Goal: Information Seeking & Learning: Learn about a topic

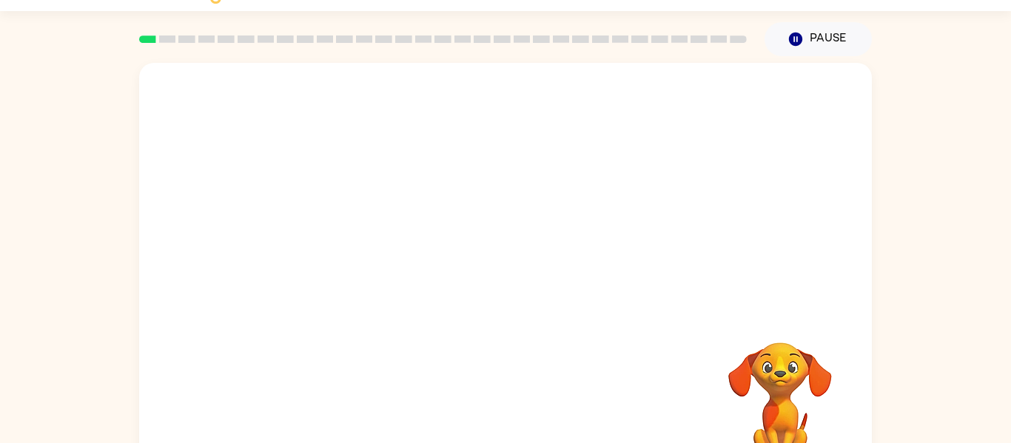
scroll to position [36, 0]
click at [580, 398] on div "Your browser must support playing .mp4 files to use Literably. Please try using…" at bounding box center [505, 272] width 733 height 423
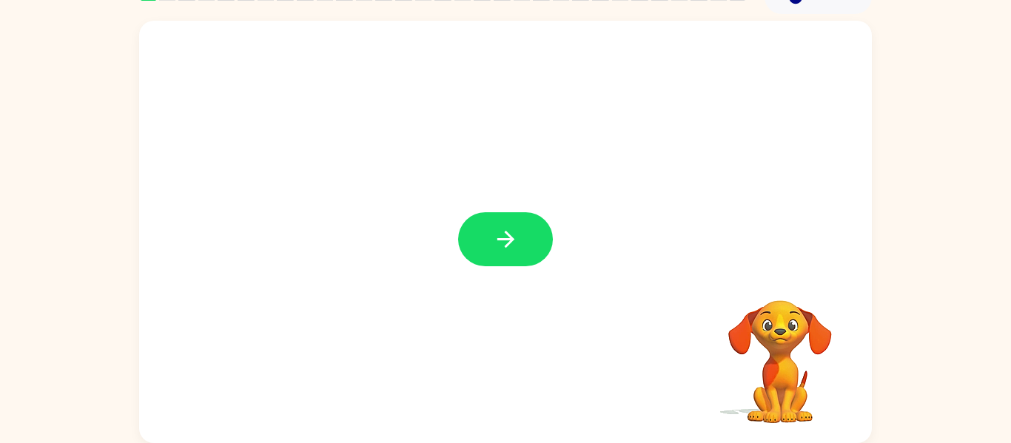
click at [481, 266] on button "button" at bounding box center [505, 239] width 95 height 54
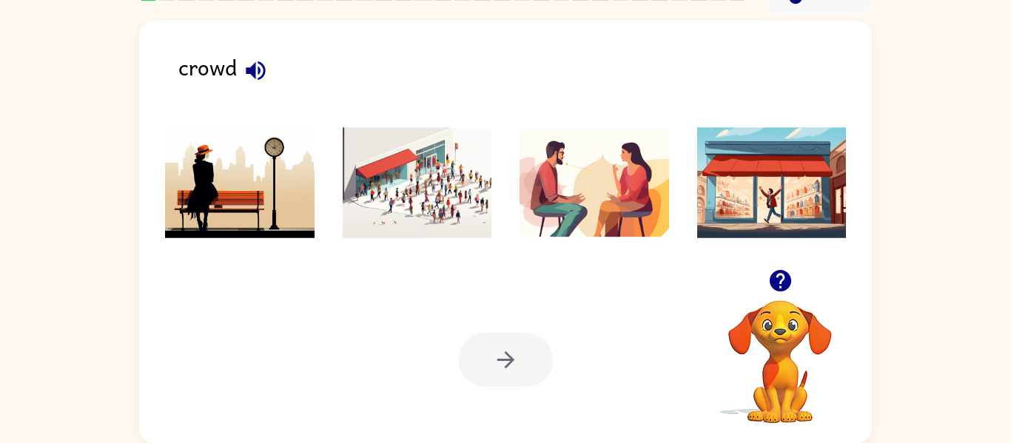
click at [432, 184] on img at bounding box center [418, 182] width 150 height 111
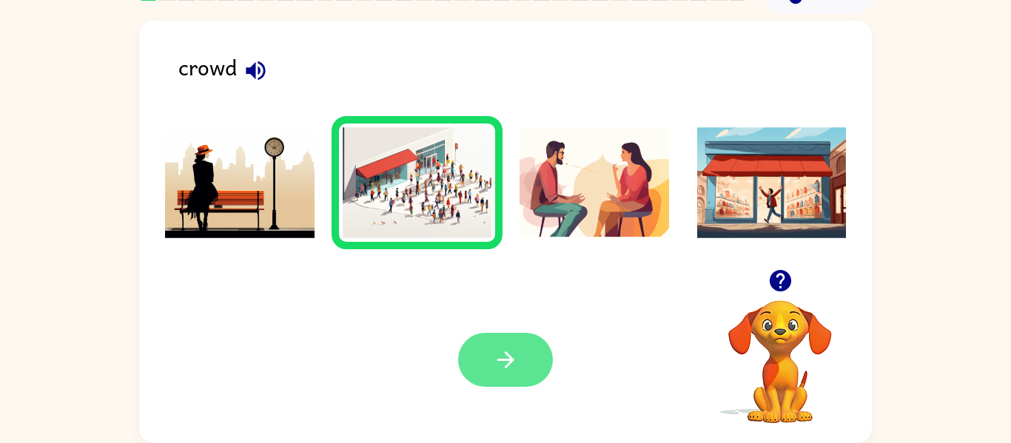
click at [521, 353] on button "button" at bounding box center [505, 360] width 95 height 54
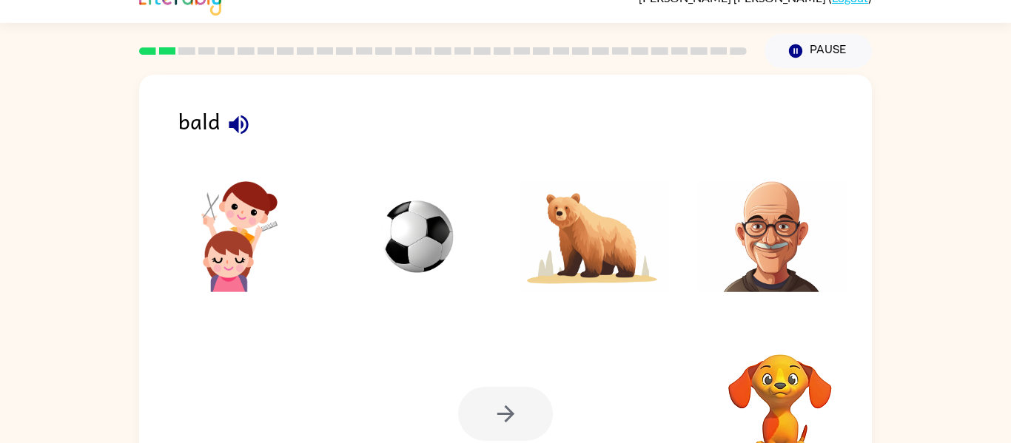
scroll to position [26, 0]
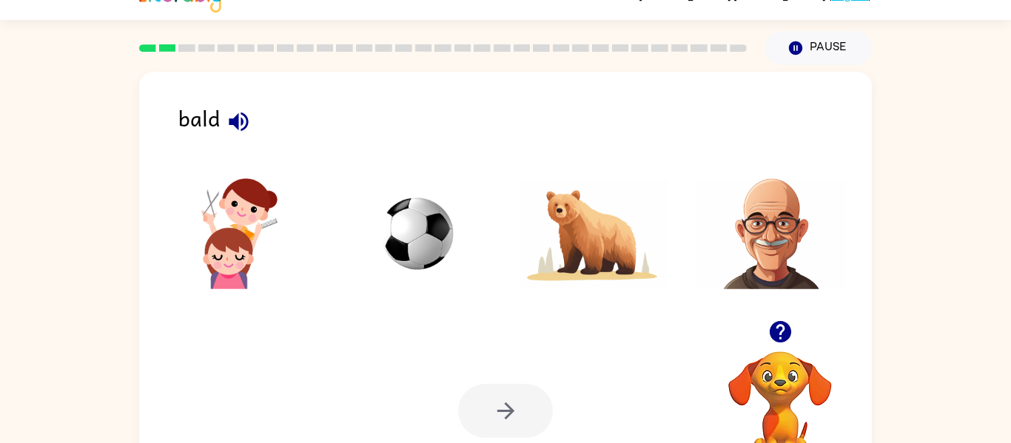
click at [757, 261] on img at bounding box center [772, 233] width 150 height 111
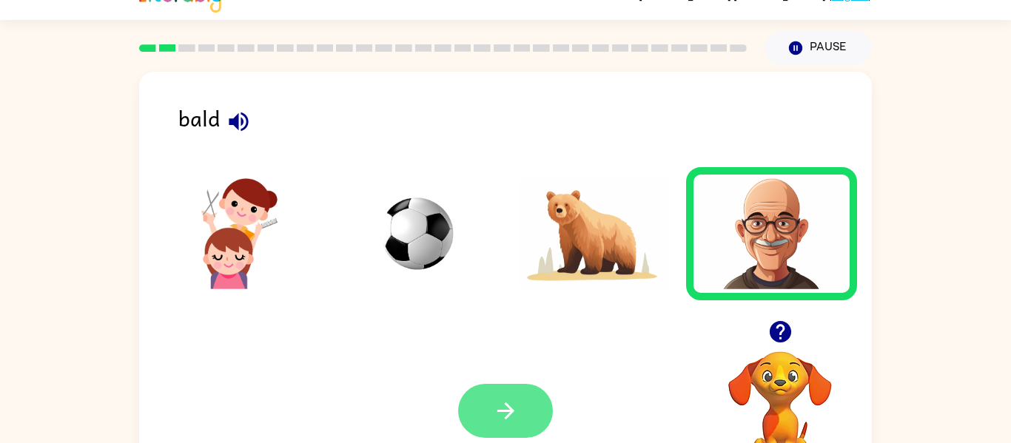
click at [529, 418] on button "button" at bounding box center [505, 411] width 95 height 54
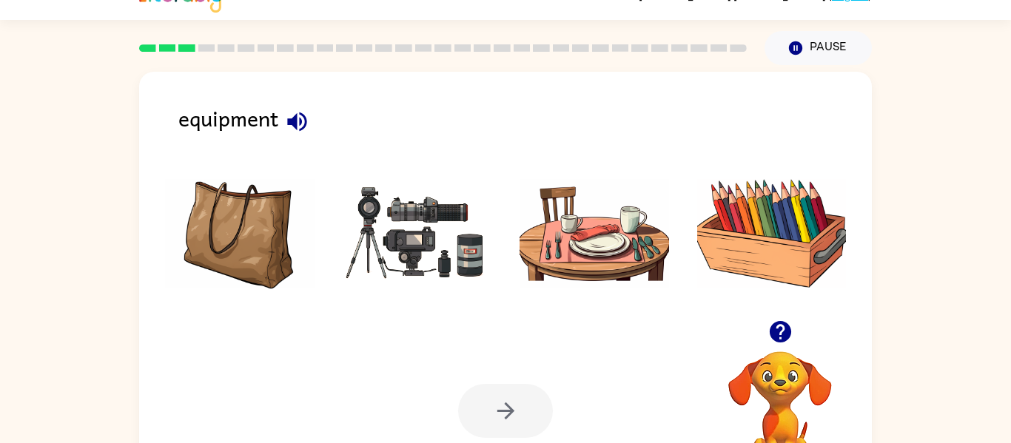
click at [452, 221] on img at bounding box center [418, 233] width 150 height 111
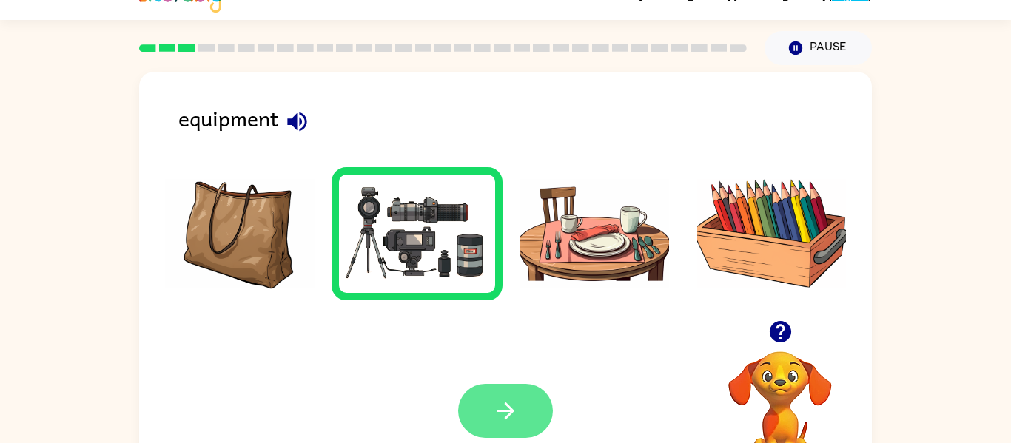
click at [513, 397] on button "button" at bounding box center [505, 411] width 95 height 54
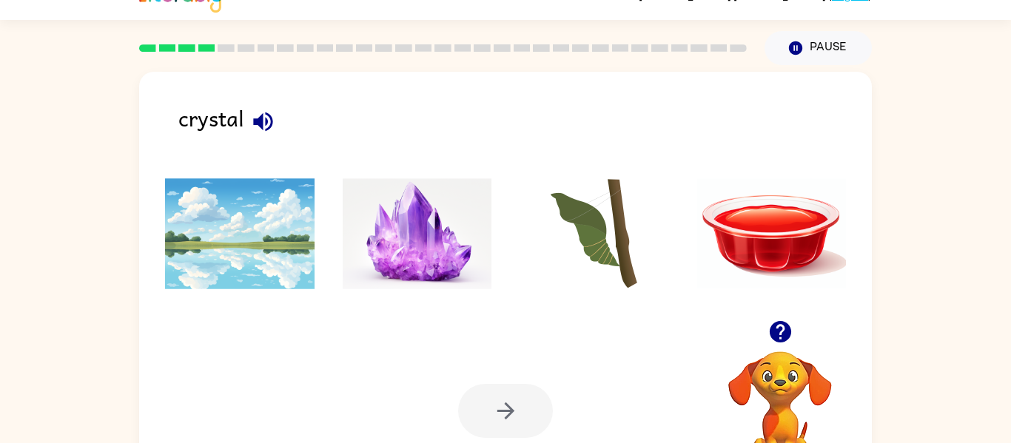
click at [415, 238] on img at bounding box center [418, 233] width 150 height 111
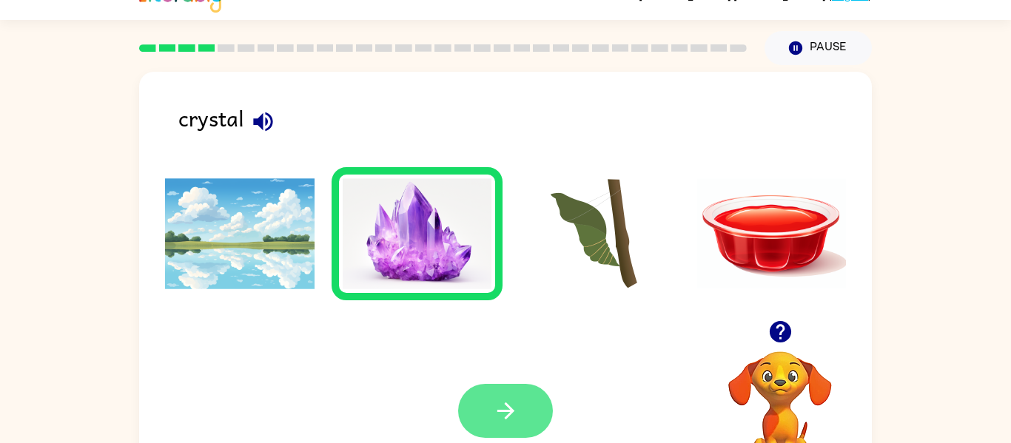
click at [503, 428] on button "button" at bounding box center [505, 411] width 95 height 54
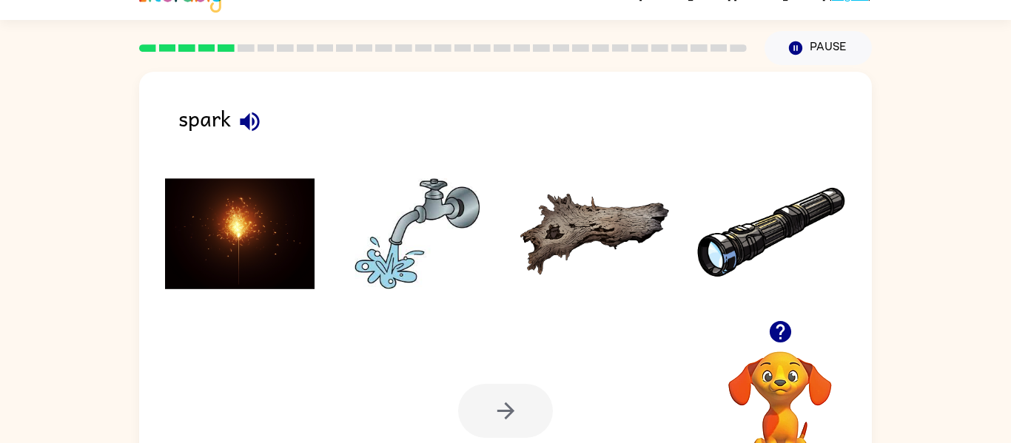
click at [275, 271] on img at bounding box center [240, 233] width 150 height 111
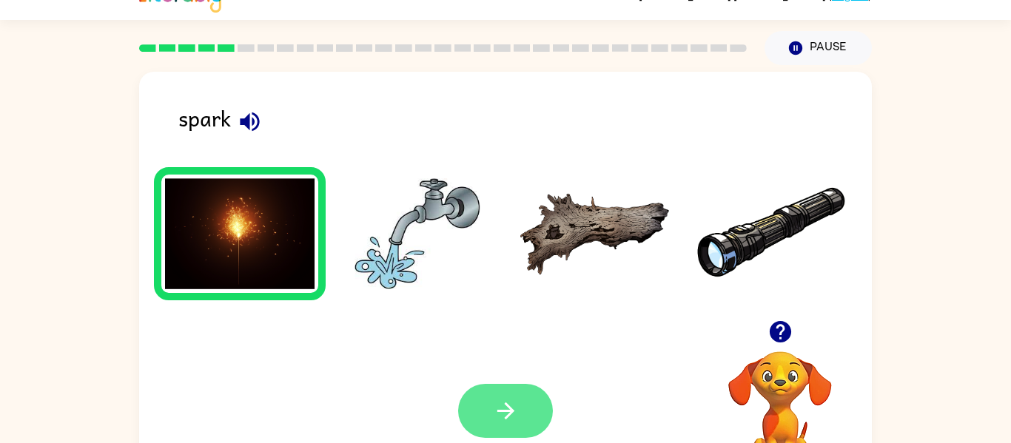
click at [542, 403] on button "button" at bounding box center [505, 411] width 95 height 54
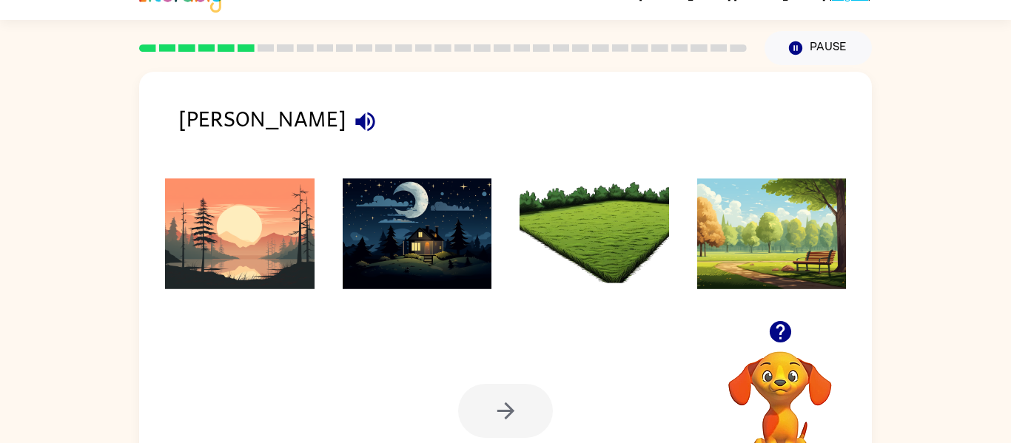
scroll to position [77, 0]
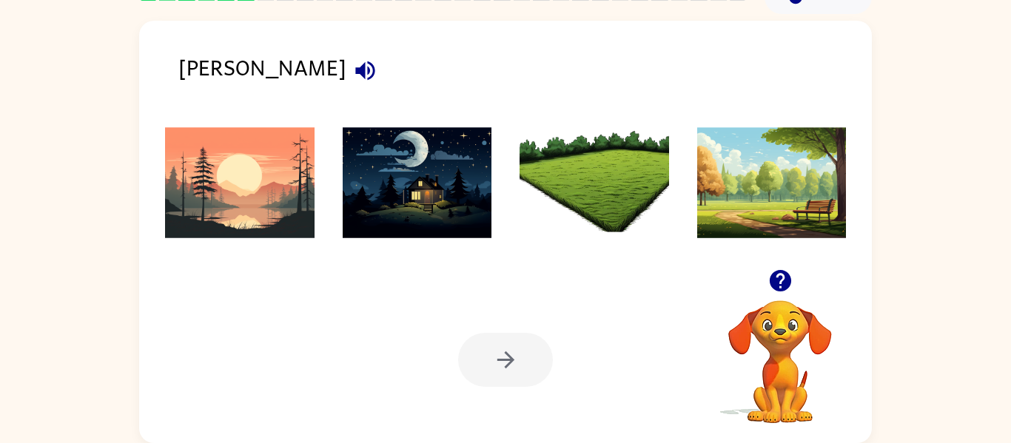
click at [429, 172] on img at bounding box center [418, 182] width 150 height 111
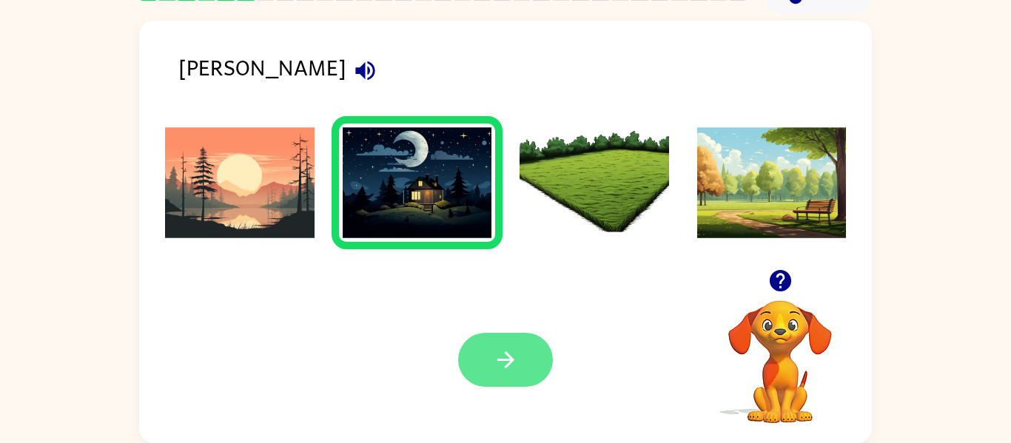
click at [516, 363] on icon "button" at bounding box center [506, 360] width 26 height 26
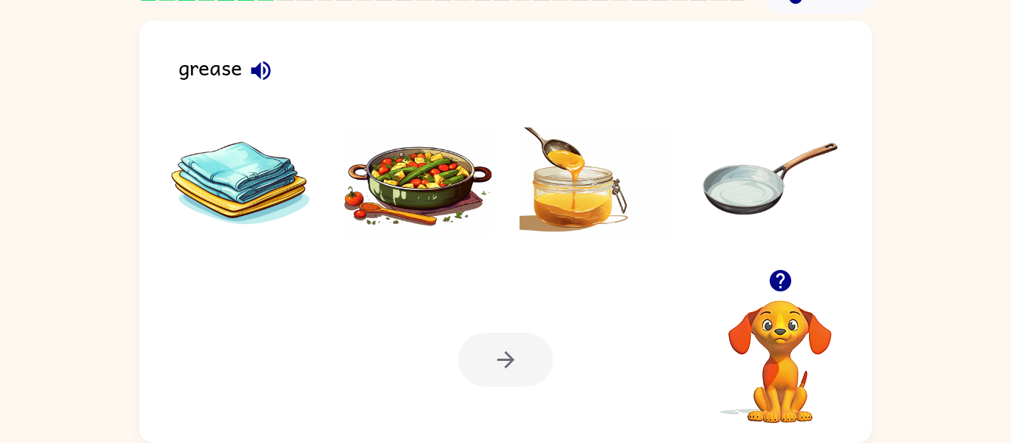
click at [465, 183] on img at bounding box center [418, 182] width 150 height 111
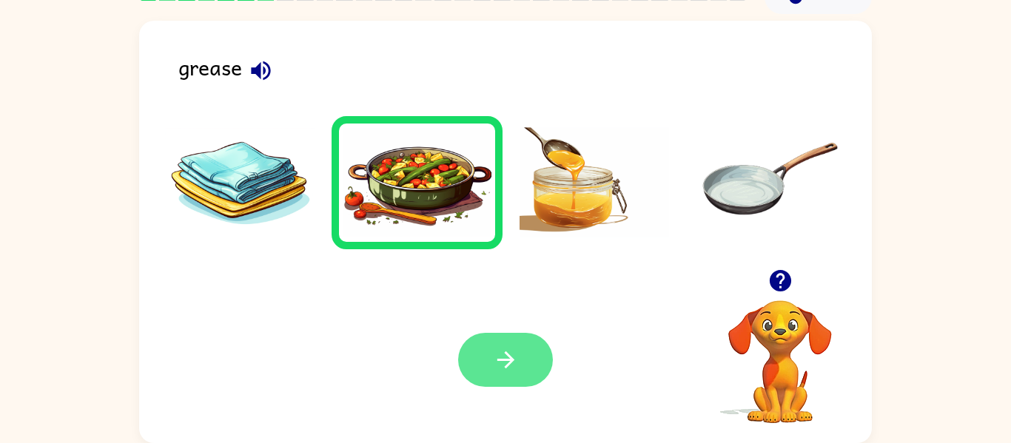
click at [506, 352] on icon "button" at bounding box center [506, 360] width 26 height 26
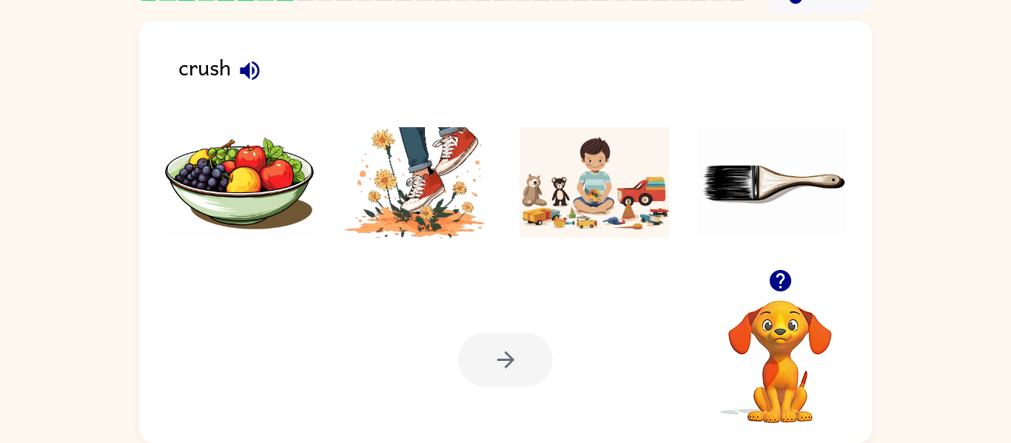
click at [503, 201] on ul at bounding box center [505, 186] width 703 height 141
click at [429, 195] on img at bounding box center [418, 182] width 150 height 111
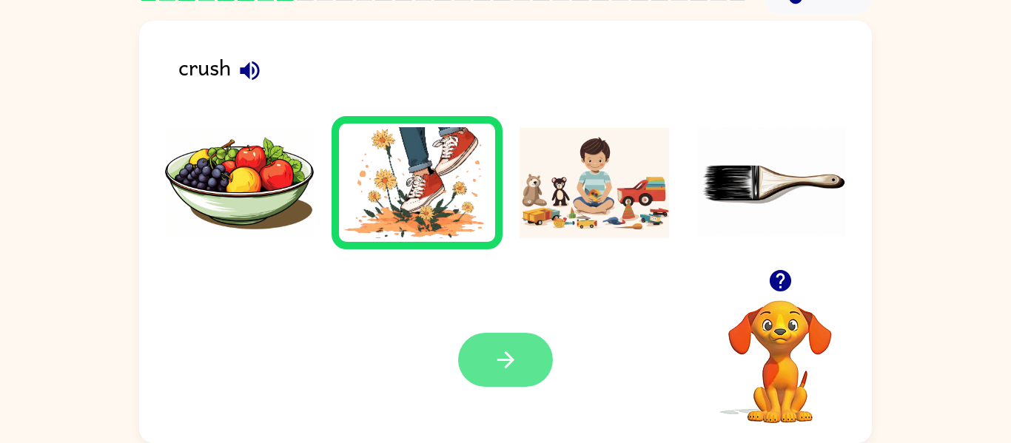
click at [477, 339] on button "button" at bounding box center [505, 360] width 95 height 54
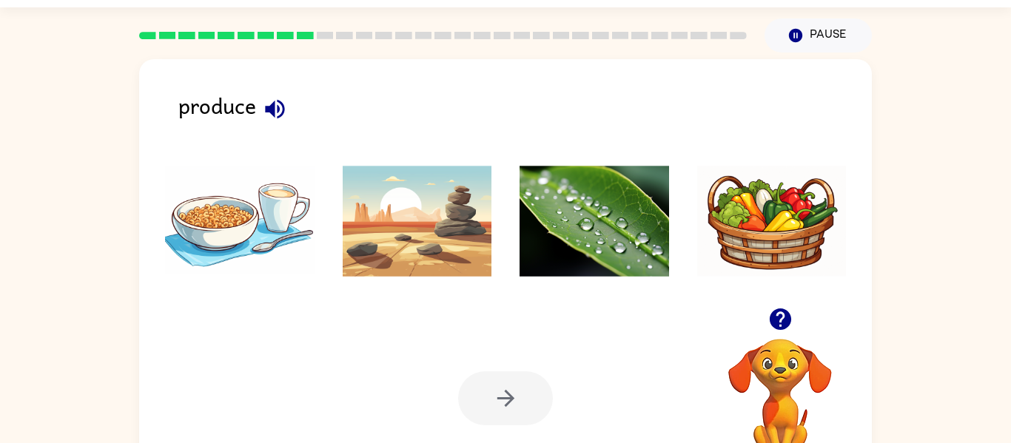
scroll to position [36, 0]
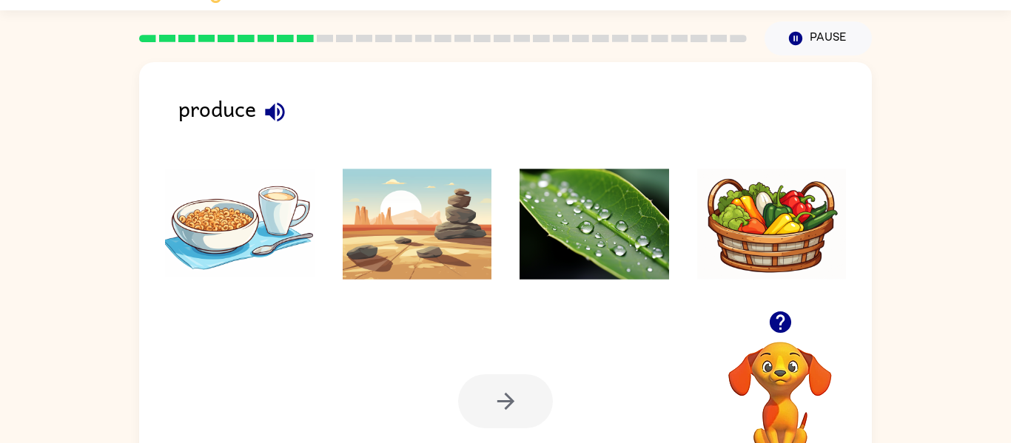
click at [468, 233] on img at bounding box center [418, 224] width 150 height 111
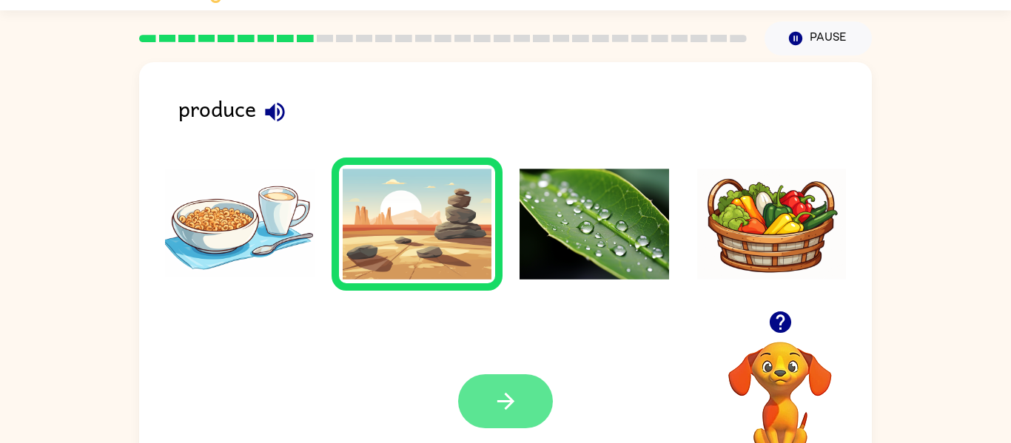
click at [509, 396] on icon "button" at bounding box center [506, 402] width 26 height 26
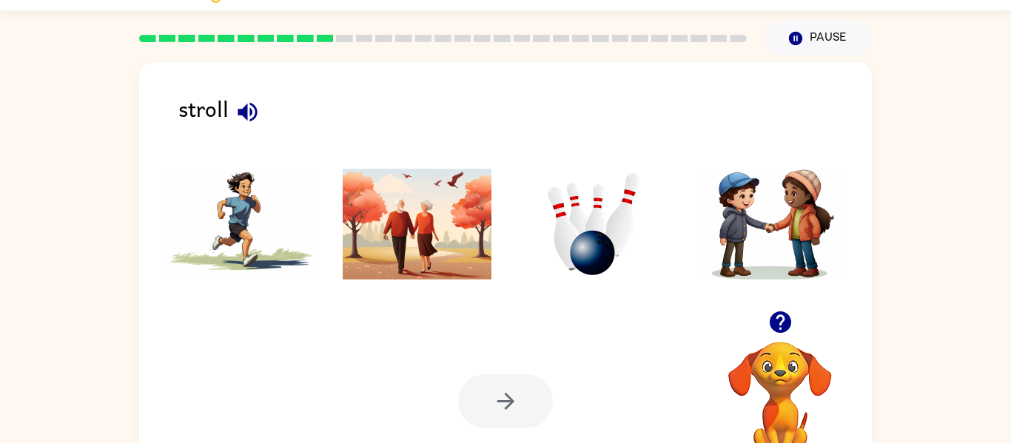
click at [700, 236] on img at bounding box center [772, 224] width 150 height 111
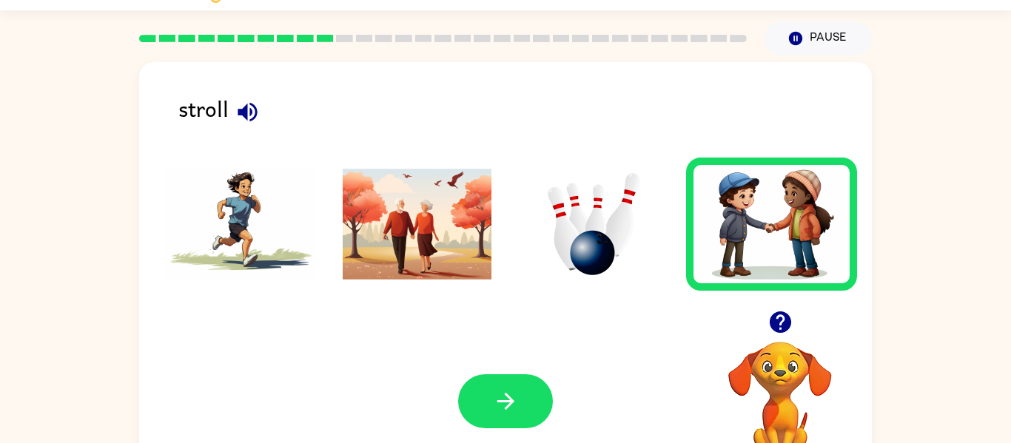
click at [572, 235] on img at bounding box center [595, 224] width 150 height 111
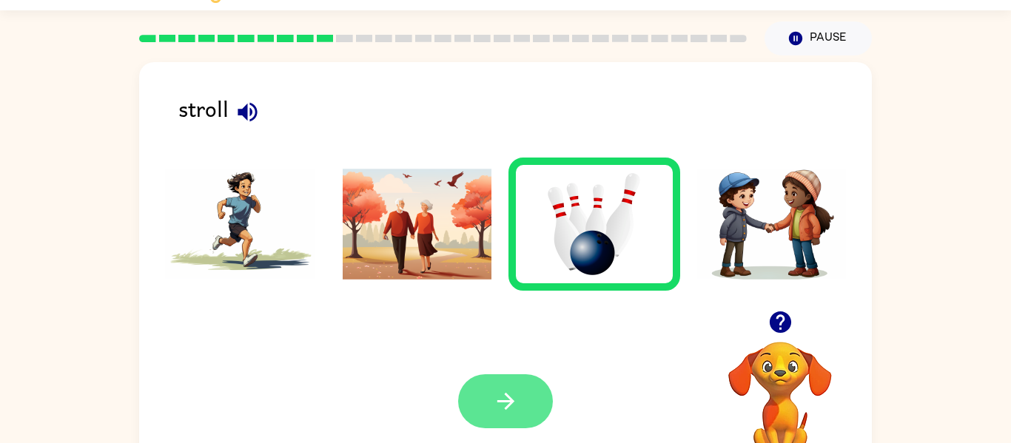
click at [506, 387] on button "button" at bounding box center [505, 402] width 95 height 54
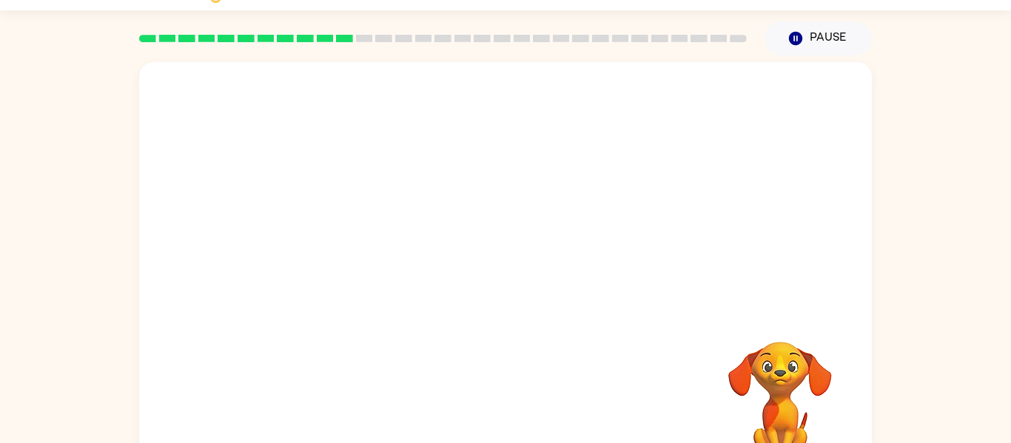
scroll to position [77, 0]
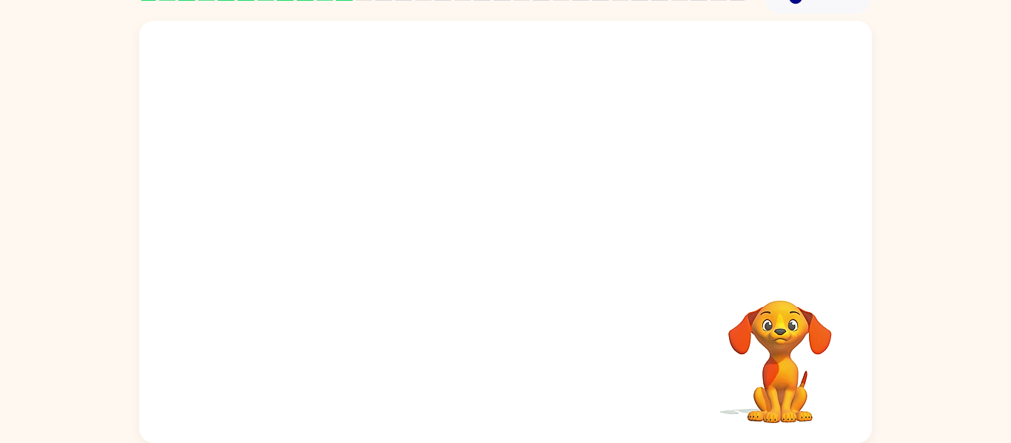
click at [693, 55] on video "Your browser must support playing .mp4 files to use Literably. Please try using…" at bounding box center [505, 145] width 733 height 249
click at [528, 215] on button "button" at bounding box center [505, 239] width 95 height 54
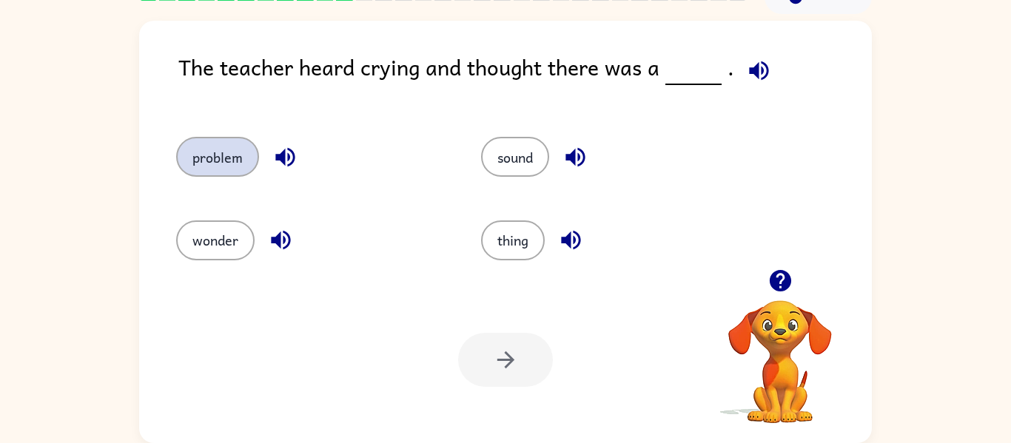
click at [224, 142] on button "problem" at bounding box center [217, 157] width 83 height 40
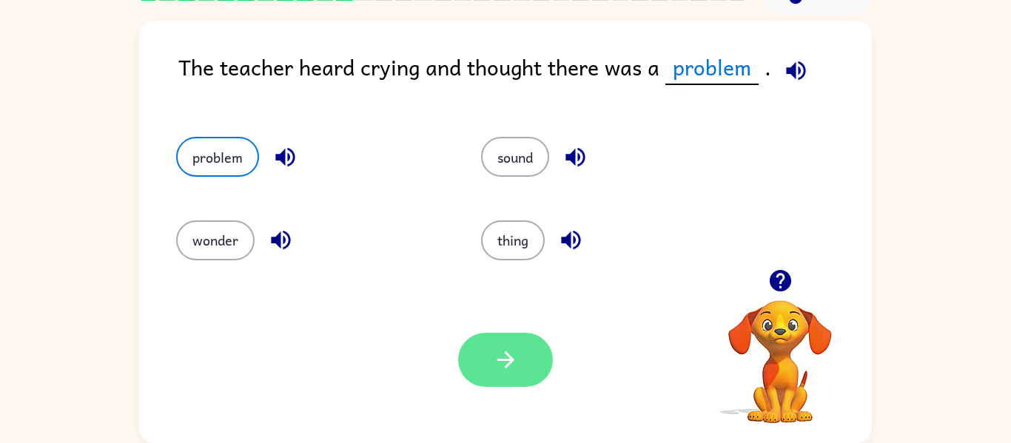
click at [499, 366] on icon "button" at bounding box center [506, 360] width 26 height 26
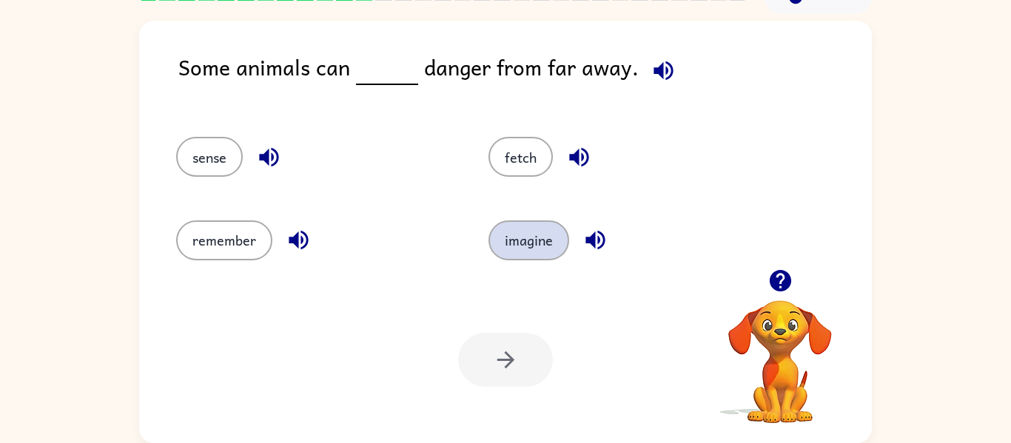
click at [519, 245] on button "imagine" at bounding box center [529, 241] width 81 height 40
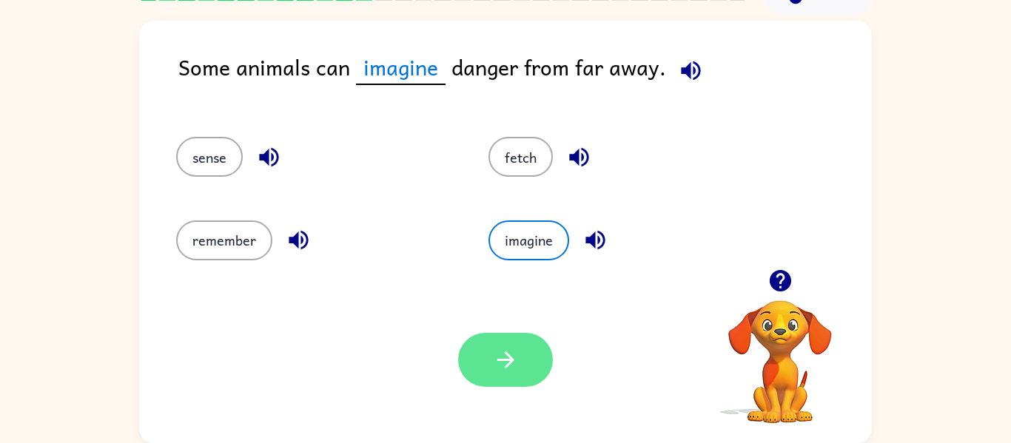
click at [491, 334] on button "button" at bounding box center [505, 360] width 95 height 54
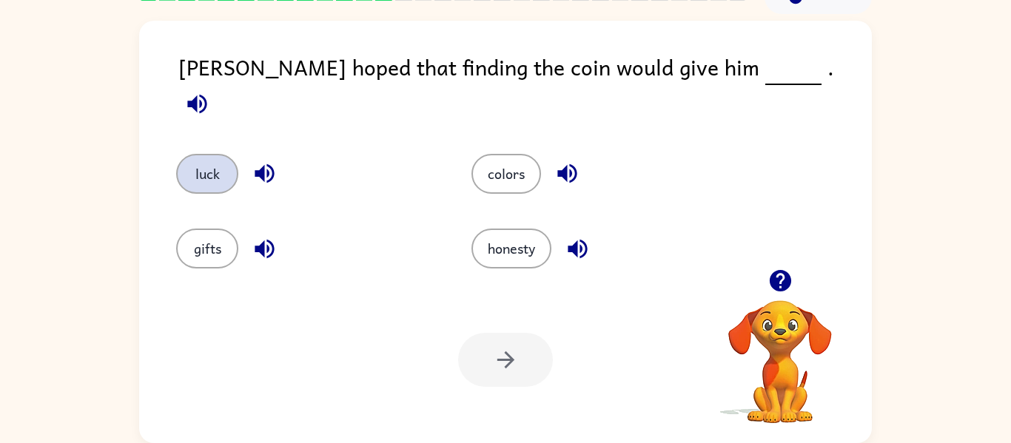
click at [223, 154] on button "luck" at bounding box center [207, 174] width 62 height 40
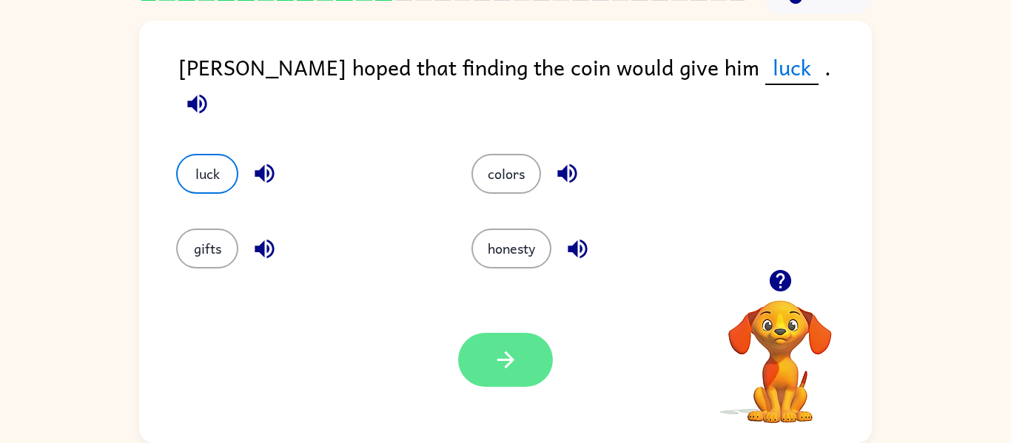
click at [508, 347] on icon "button" at bounding box center [506, 360] width 26 height 26
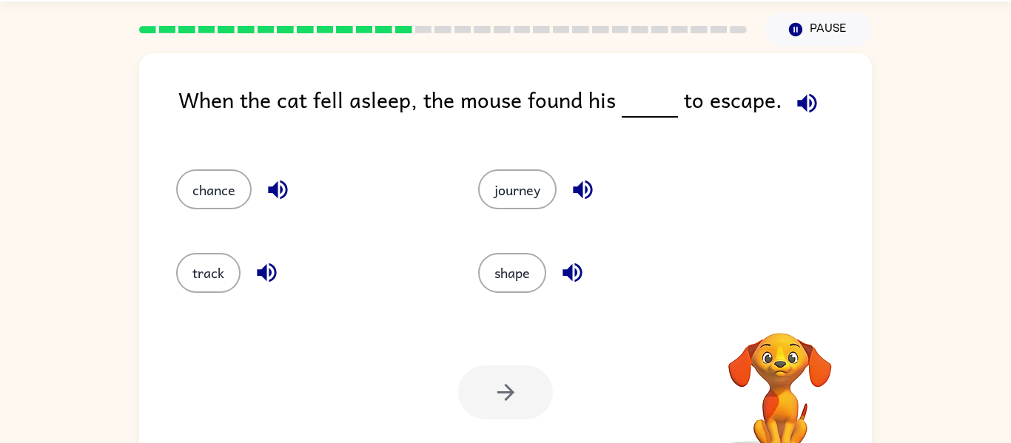
scroll to position [45, 0]
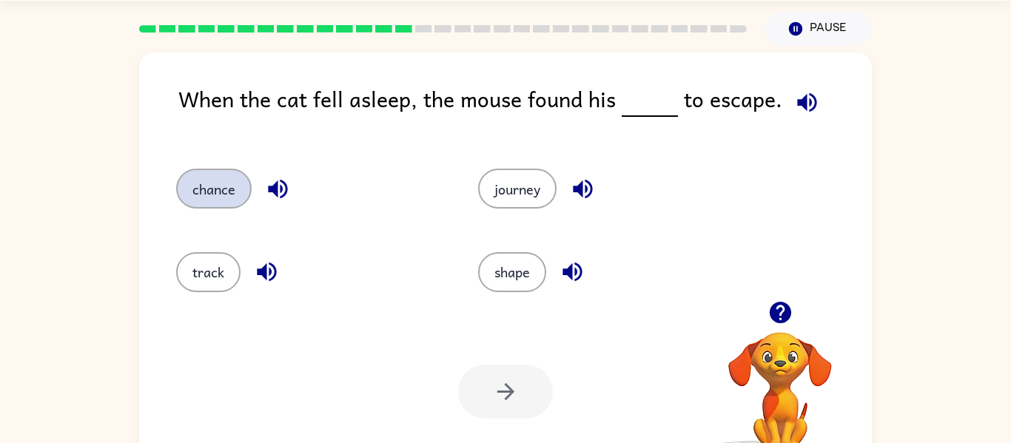
click at [182, 190] on button "chance" at bounding box center [214, 189] width 76 height 40
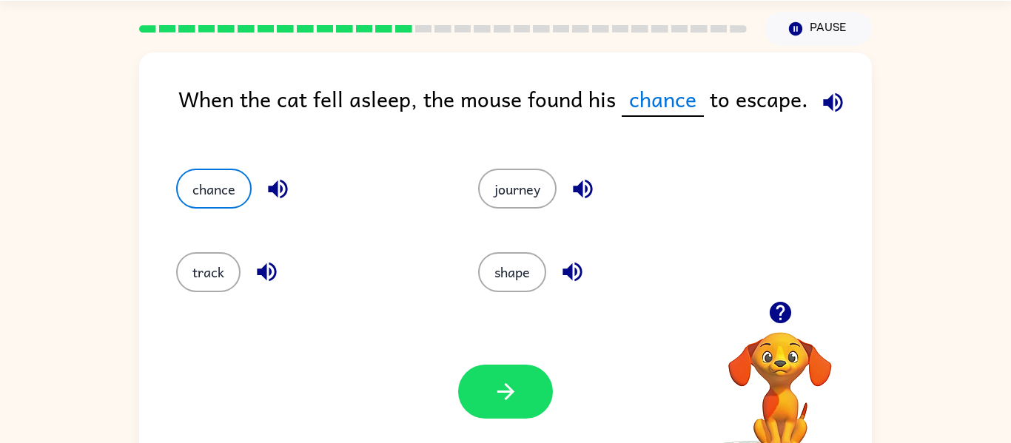
click at [488, 359] on div "Your browser must support playing .mp4 files to use Literably. Please try using…" at bounding box center [505, 392] width 733 height 167
click at [497, 397] on icon "button" at bounding box center [506, 392] width 26 height 26
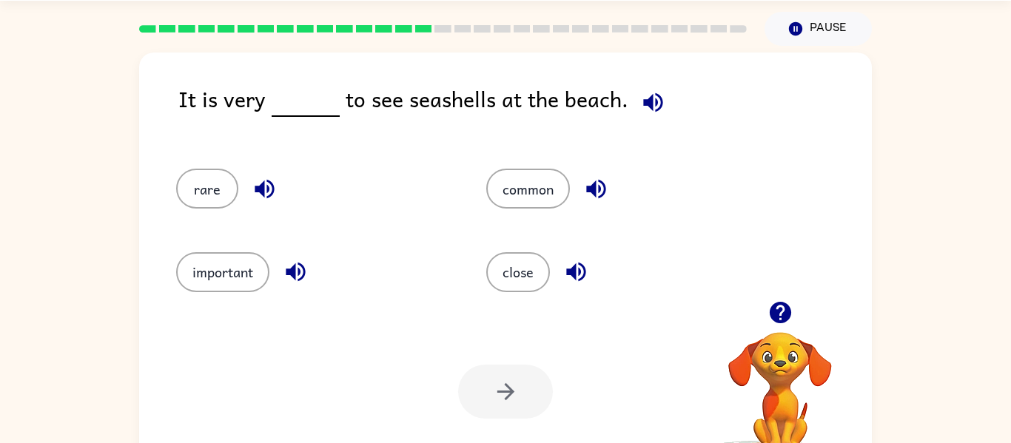
click at [259, 188] on icon "button" at bounding box center [264, 189] width 19 height 19
click at [225, 201] on button "rare" at bounding box center [207, 189] width 62 height 40
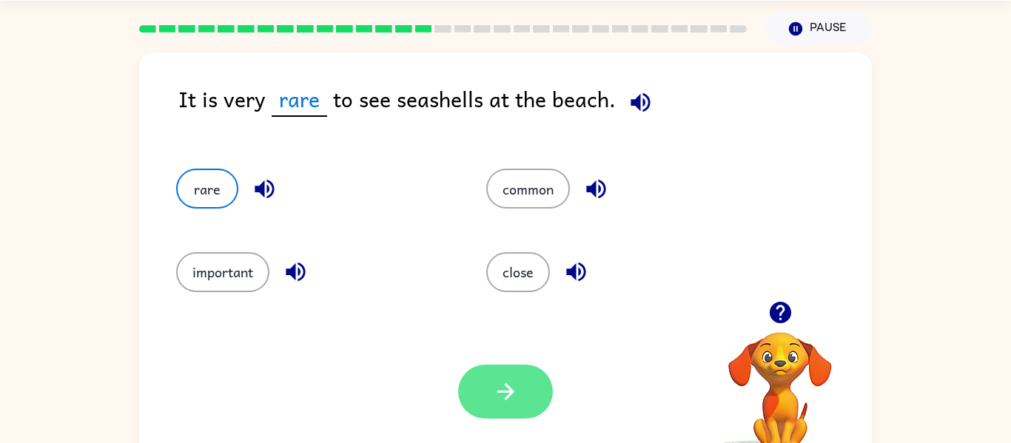
click at [517, 402] on icon "button" at bounding box center [506, 392] width 26 height 26
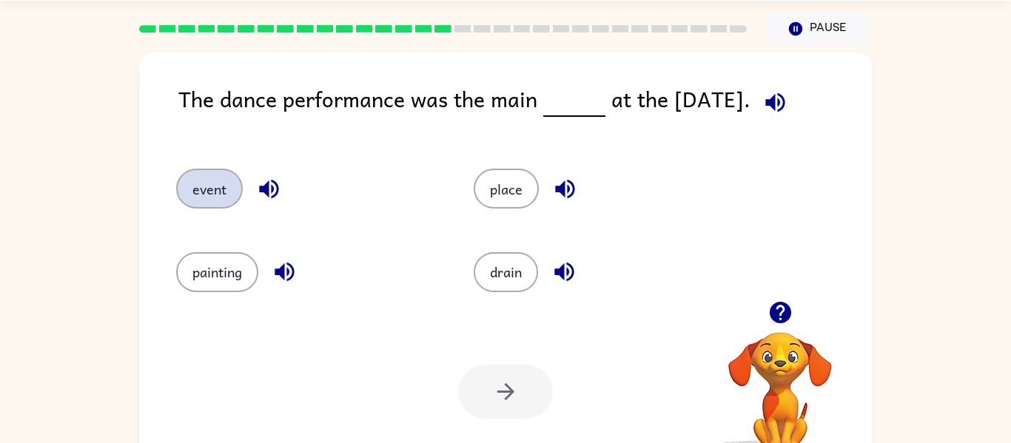
click at [217, 190] on button "event" at bounding box center [209, 189] width 67 height 40
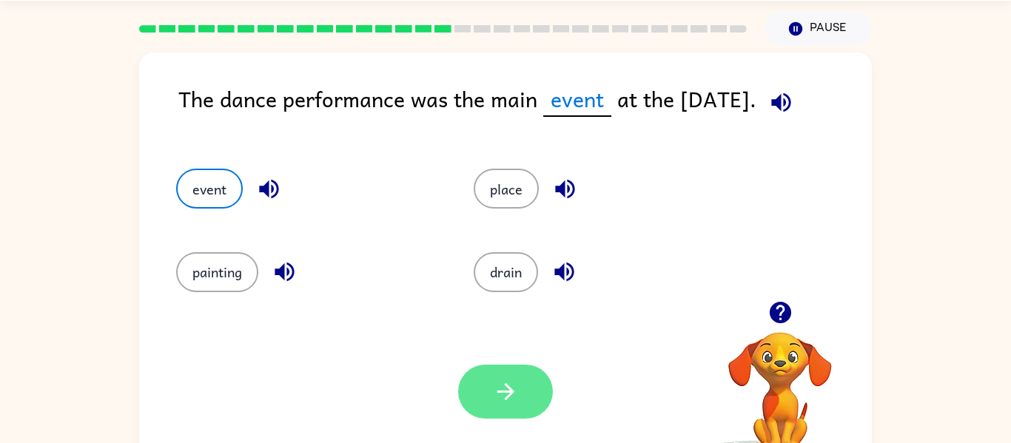
click at [534, 394] on button "button" at bounding box center [505, 392] width 95 height 54
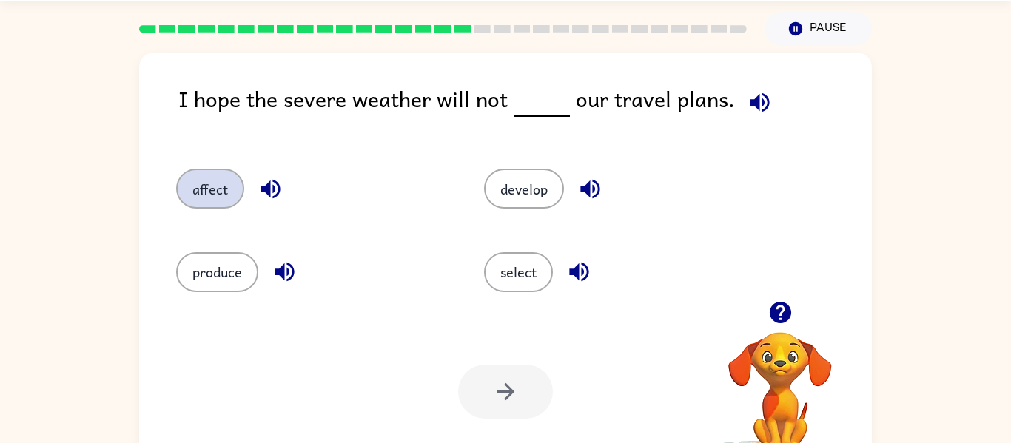
click at [195, 175] on button "affect" at bounding box center [210, 189] width 68 height 40
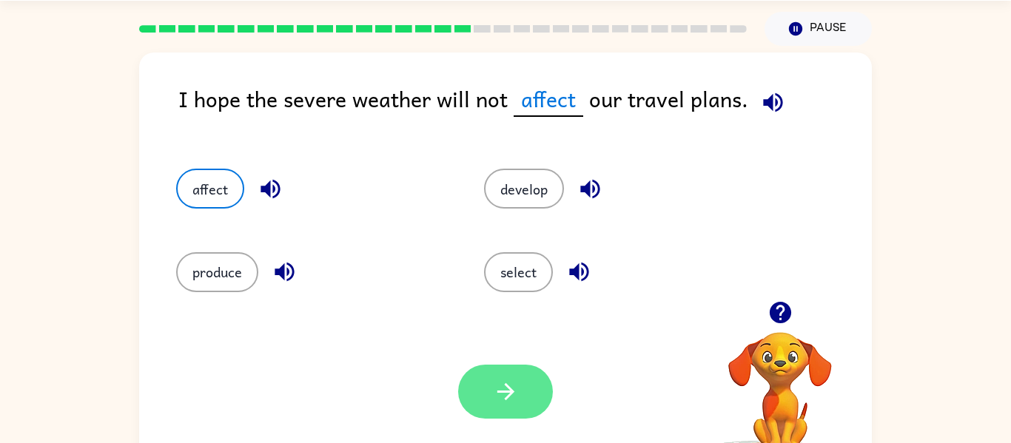
click at [514, 387] on icon "button" at bounding box center [506, 392] width 26 height 26
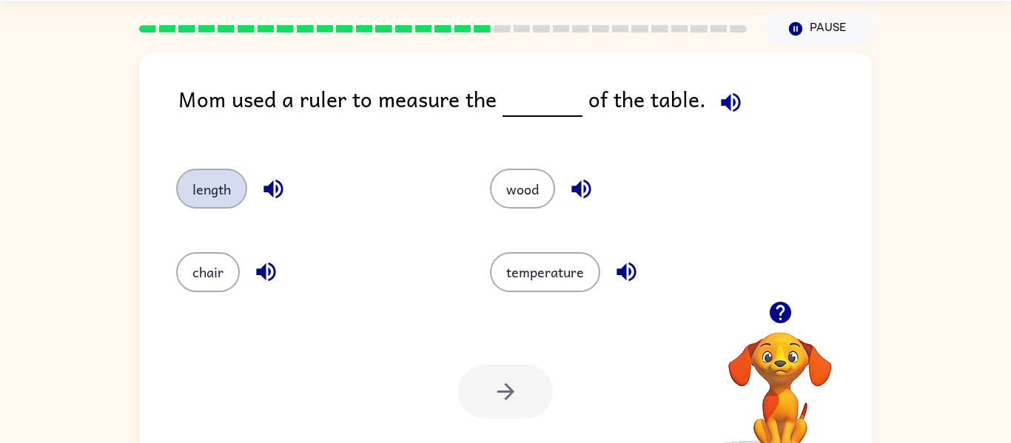
click at [238, 177] on button "length" at bounding box center [211, 189] width 71 height 40
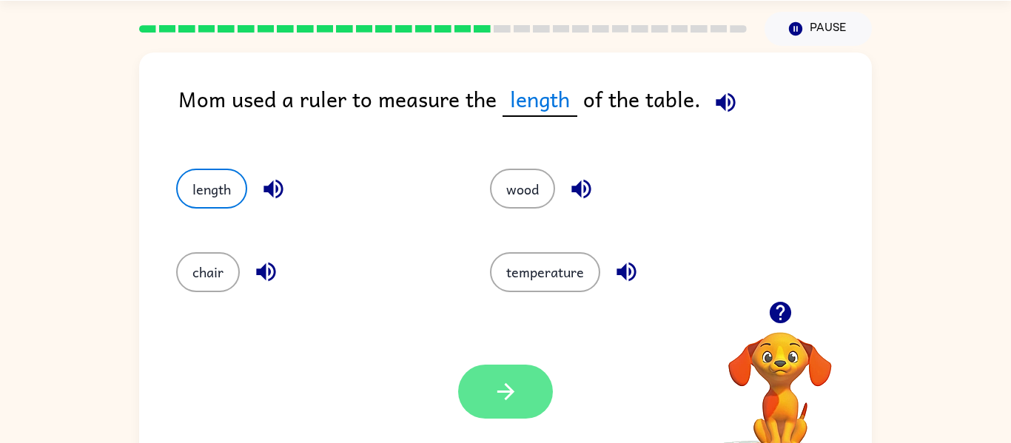
click at [486, 372] on button "button" at bounding box center [505, 392] width 95 height 54
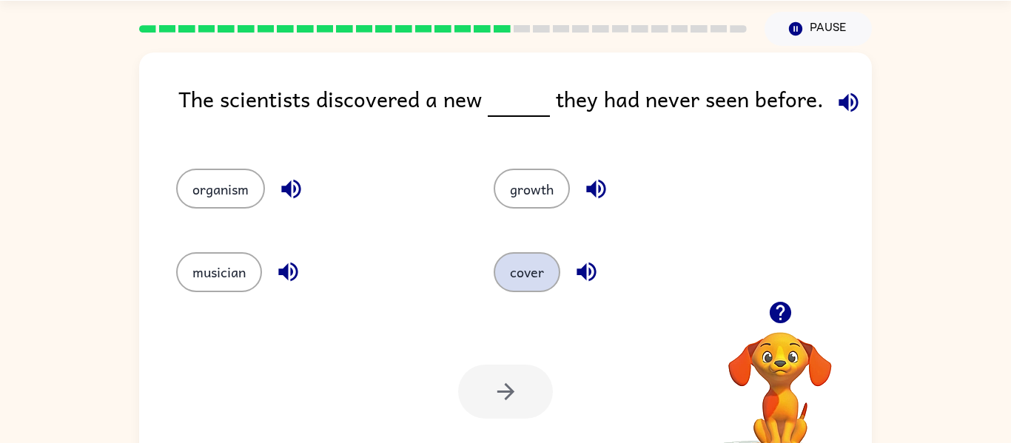
click at [543, 266] on button "cover" at bounding box center [527, 272] width 67 height 40
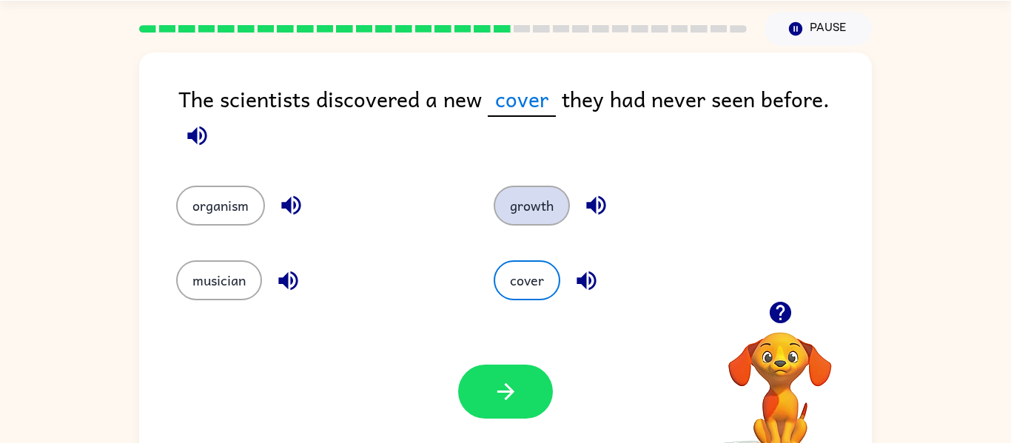
click at [565, 186] on button "growth" at bounding box center [532, 206] width 76 height 40
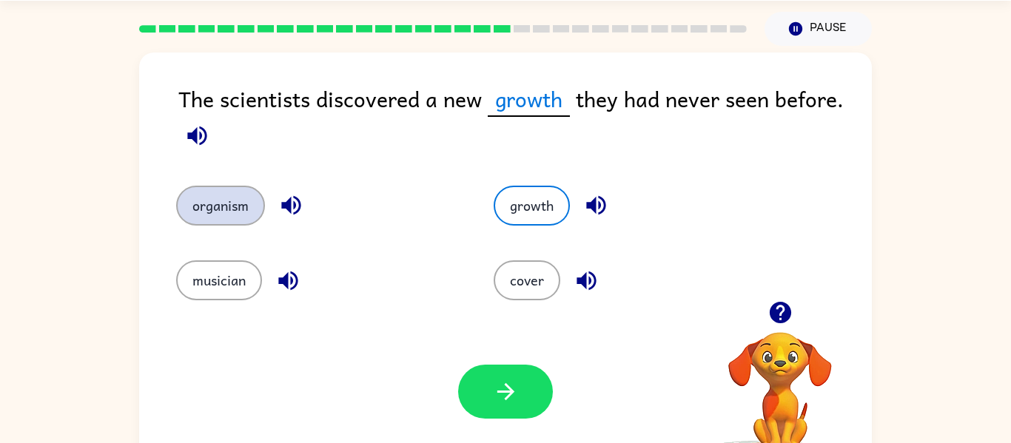
click at [257, 215] on button "organism" at bounding box center [220, 206] width 89 height 40
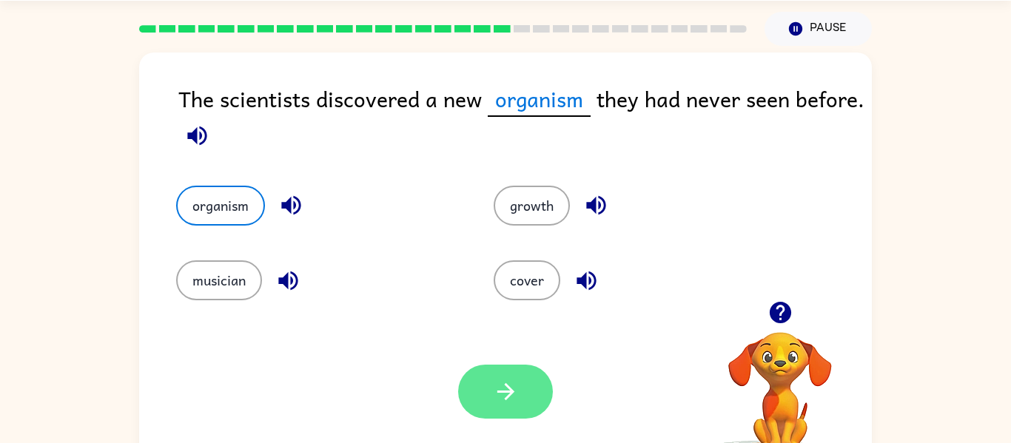
click at [501, 400] on icon "button" at bounding box center [506, 392] width 26 height 26
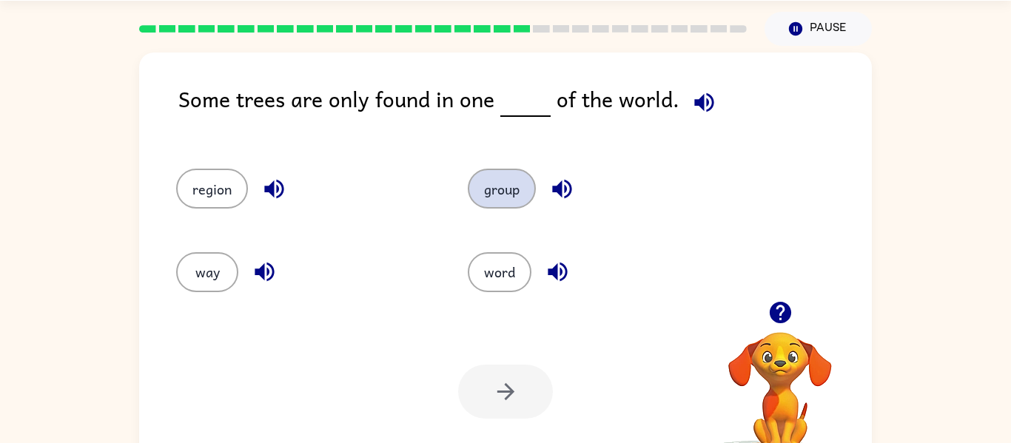
click at [533, 195] on button "group" at bounding box center [502, 189] width 68 height 40
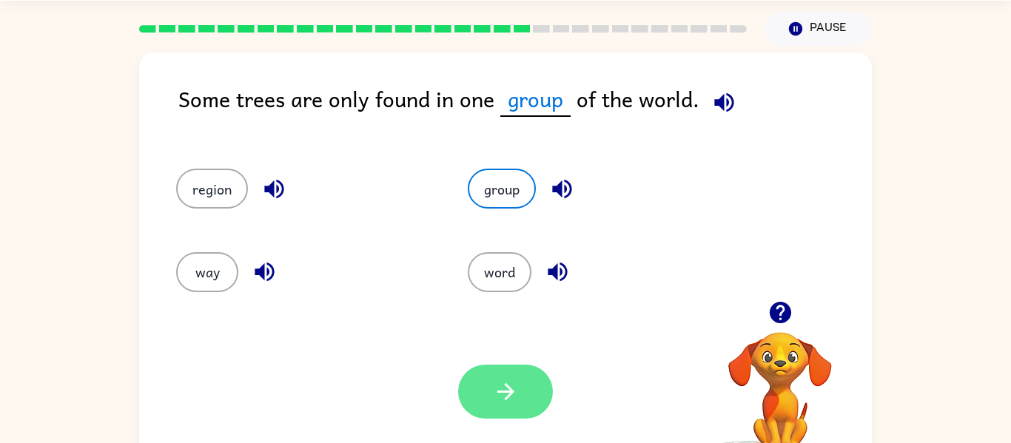
click at [523, 387] on button "button" at bounding box center [505, 392] width 95 height 54
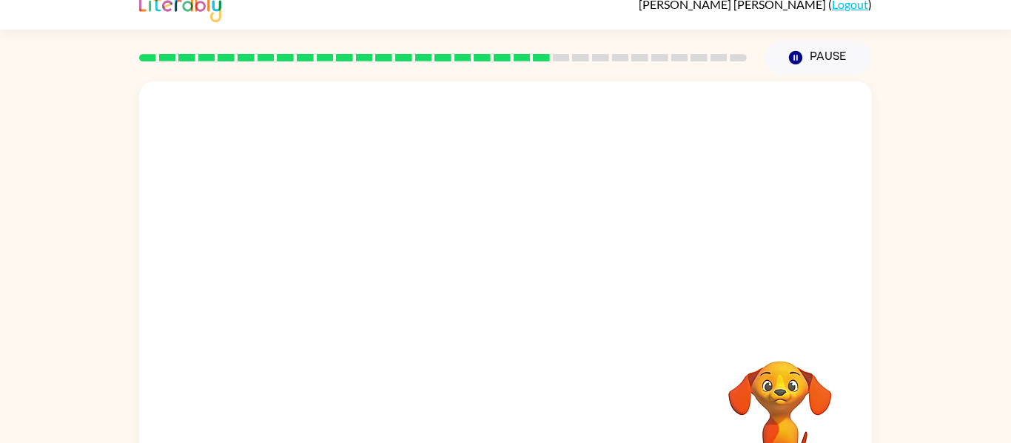
scroll to position [14, 0]
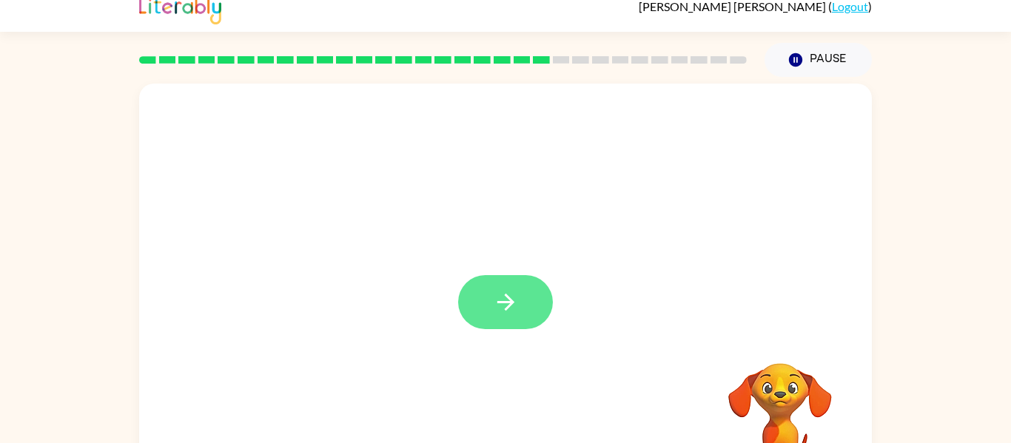
click at [511, 301] on icon "button" at bounding box center [505, 302] width 17 height 17
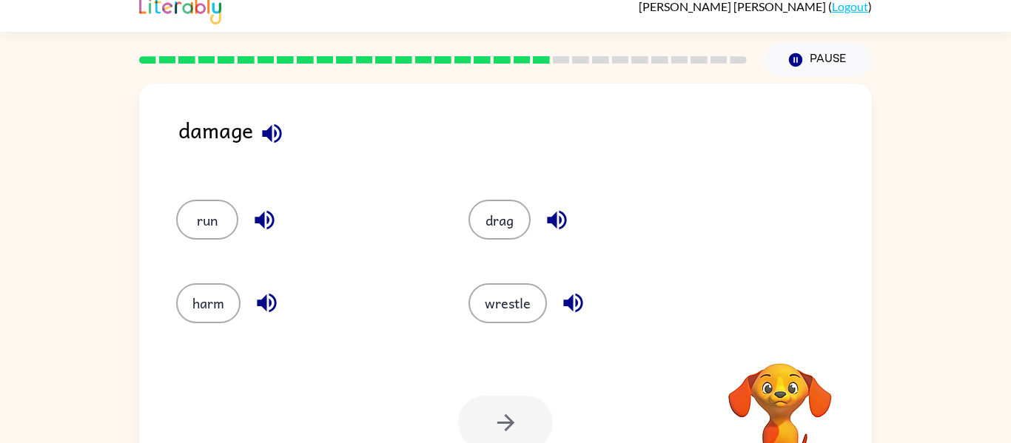
scroll to position [24, 0]
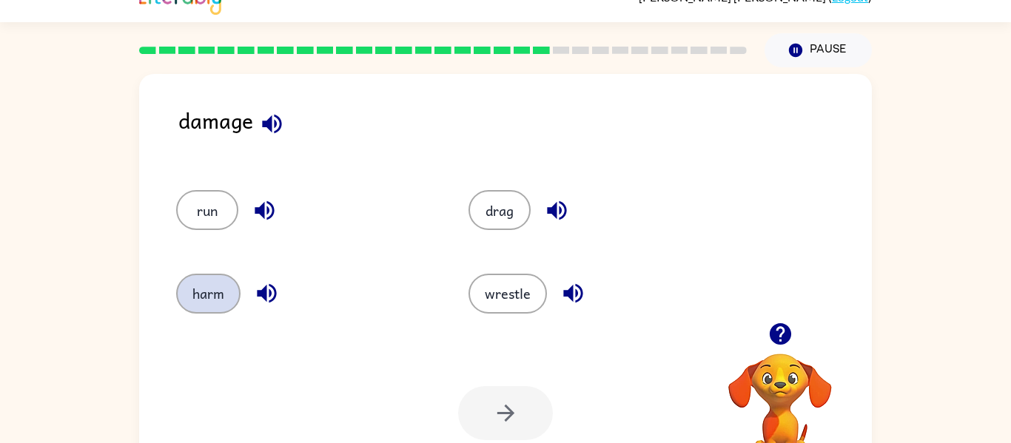
click at [204, 278] on button "harm" at bounding box center [208, 294] width 64 height 40
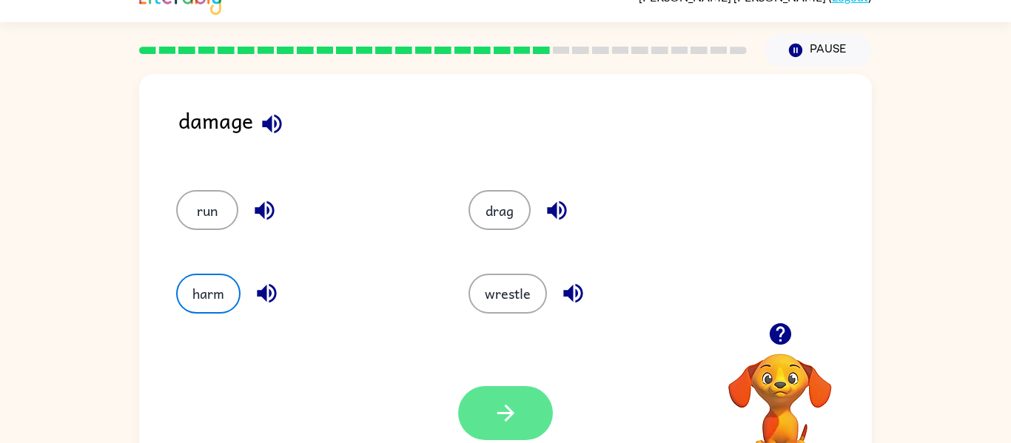
click at [523, 398] on button "button" at bounding box center [505, 413] width 95 height 54
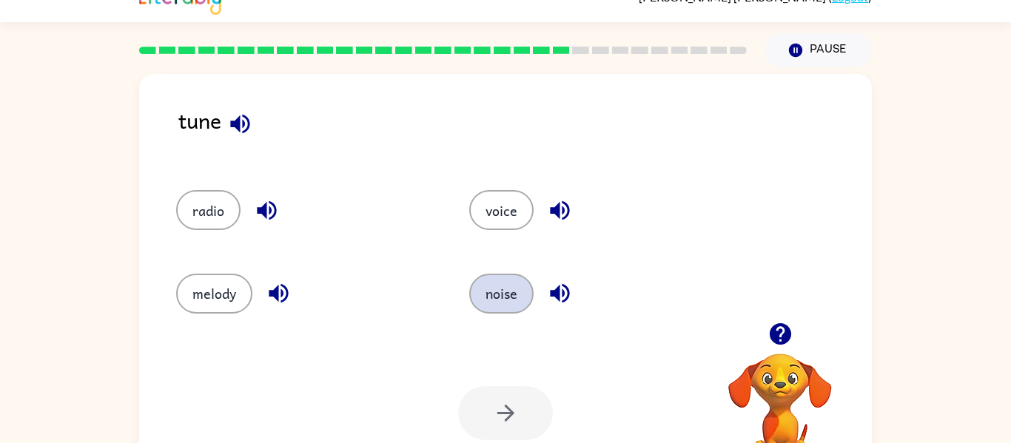
click at [499, 304] on button "noise" at bounding box center [501, 294] width 64 height 40
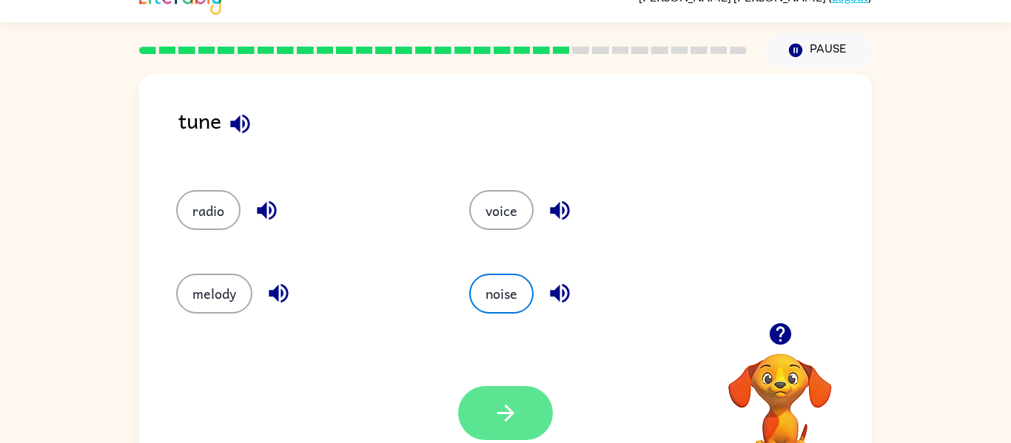
click at [496, 415] on icon "button" at bounding box center [506, 413] width 26 height 26
click at [496, 415] on div at bounding box center [505, 413] width 95 height 54
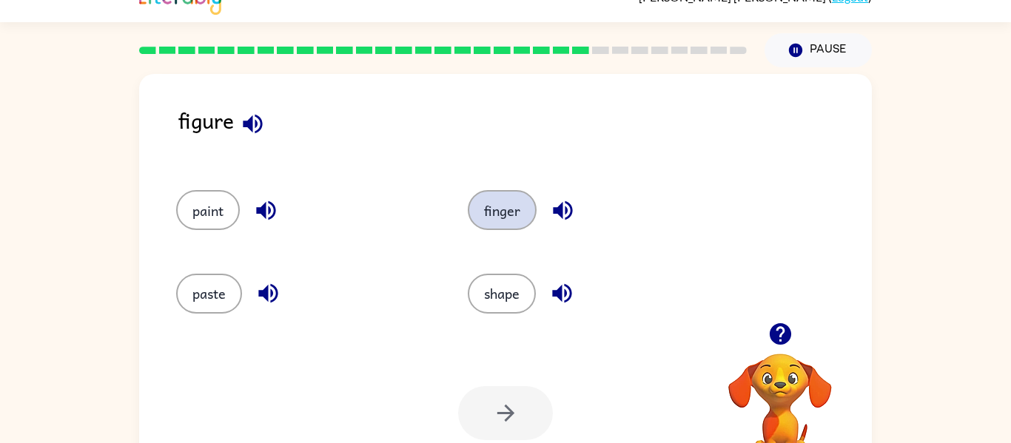
click at [516, 210] on button "finger" at bounding box center [502, 210] width 69 height 40
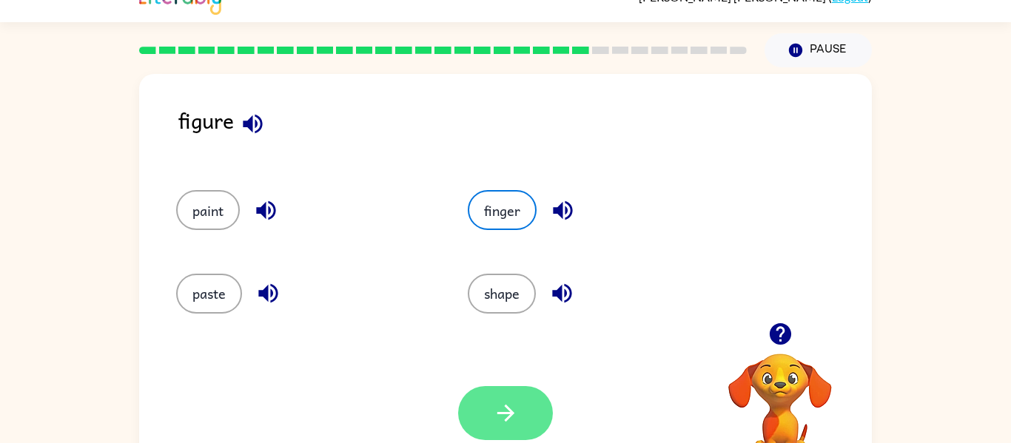
click at [501, 424] on icon "button" at bounding box center [506, 413] width 26 height 26
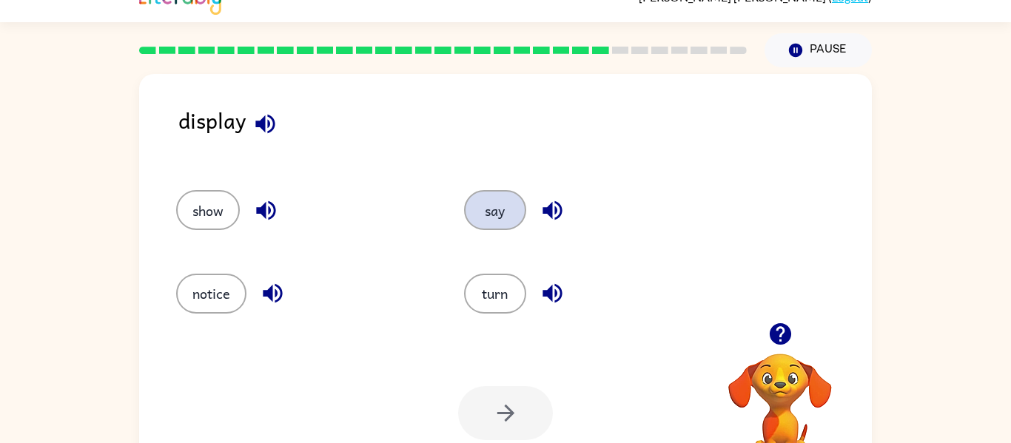
click at [494, 214] on button "say" at bounding box center [495, 210] width 62 height 40
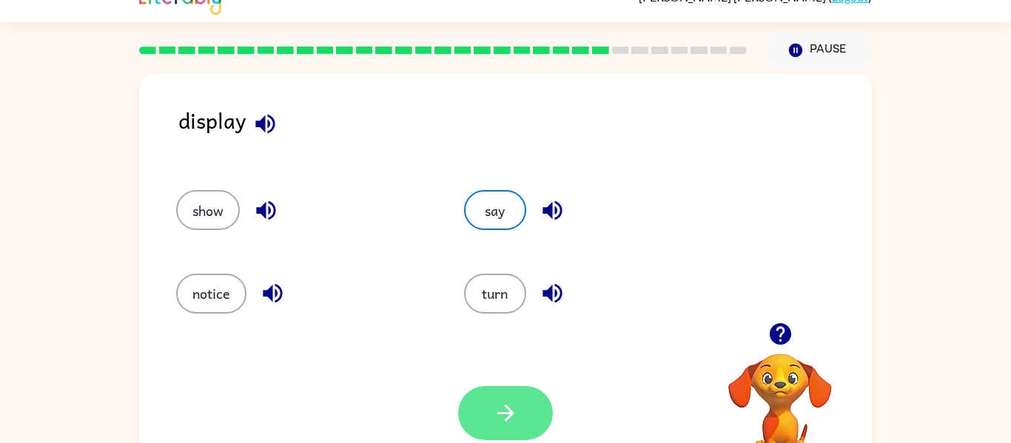
click at [521, 412] on button "button" at bounding box center [505, 413] width 95 height 54
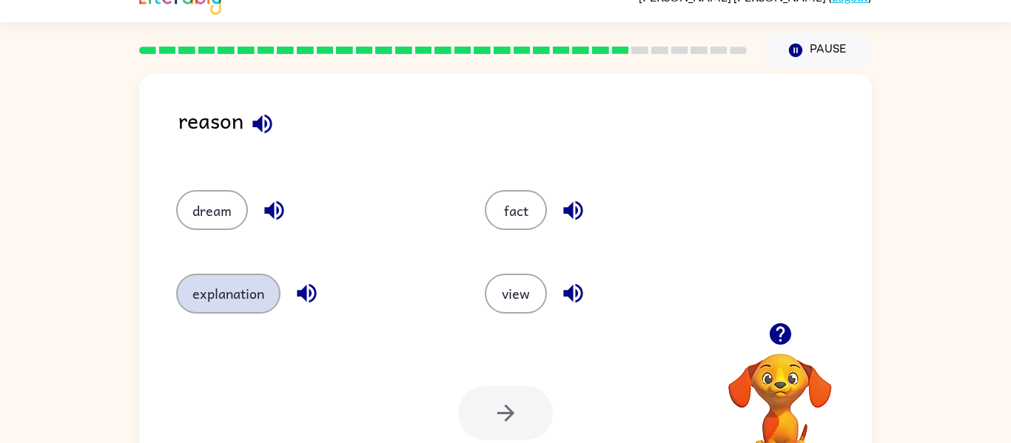
click at [212, 280] on button "explanation" at bounding box center [228, 294] width 104 height 40
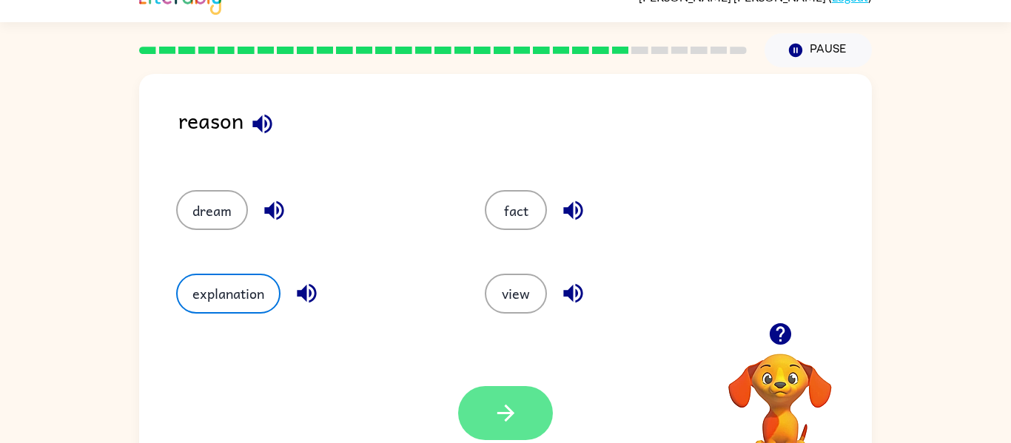
click at [497, 402] on icon "button" at bounding box center [506, 413] width 26 height 26
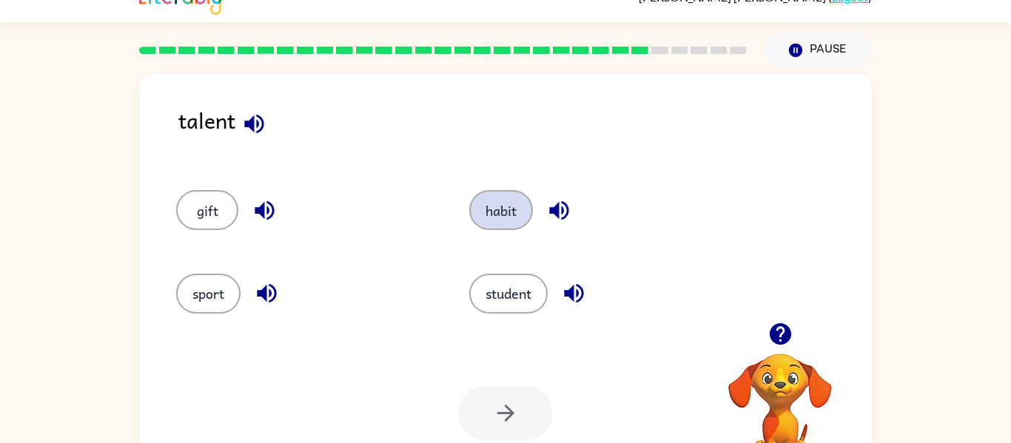
click at [512, 218] on button "habit" at bounding box center [501, 210] width 64 height 40
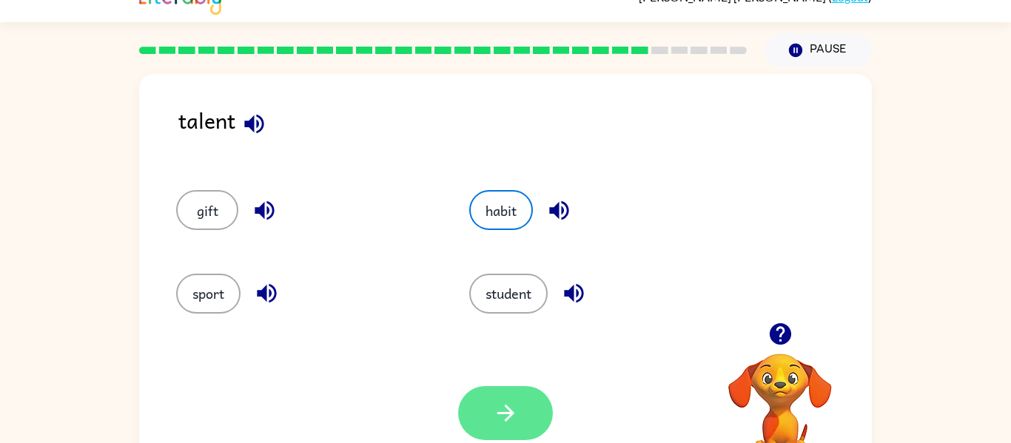
click at [530, 423] on button "button" at bounding box center [505, 413] width 95 height 54
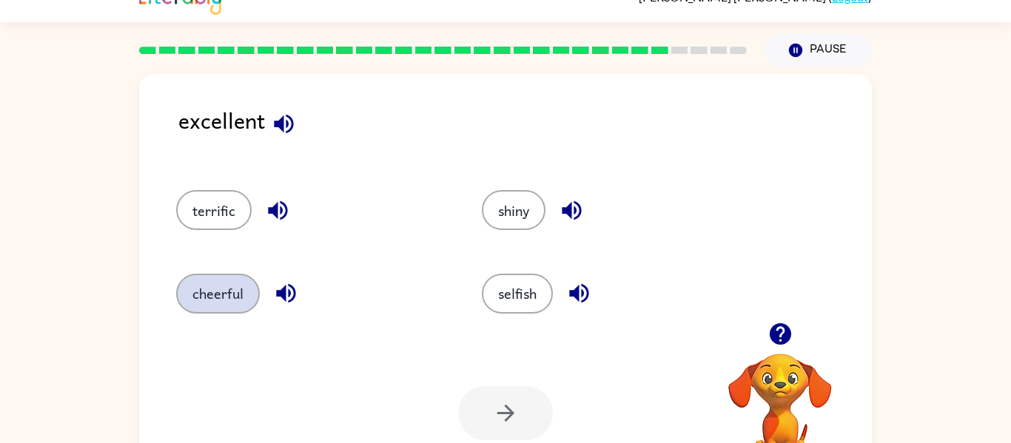
click at [247, 304] on button "cheerful" at bounding box center [218, 294] width 84 height 40
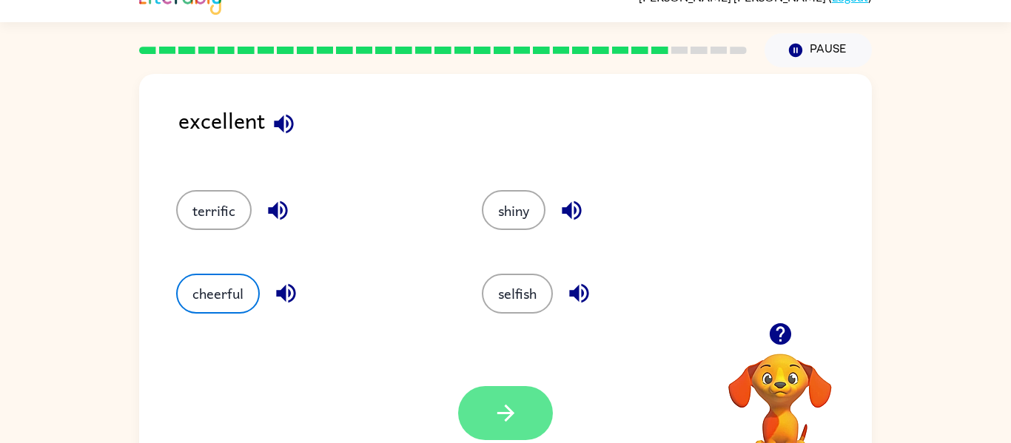
click at [489, 423] on button "button" at bounding box center [505, 413] width 95 height 54
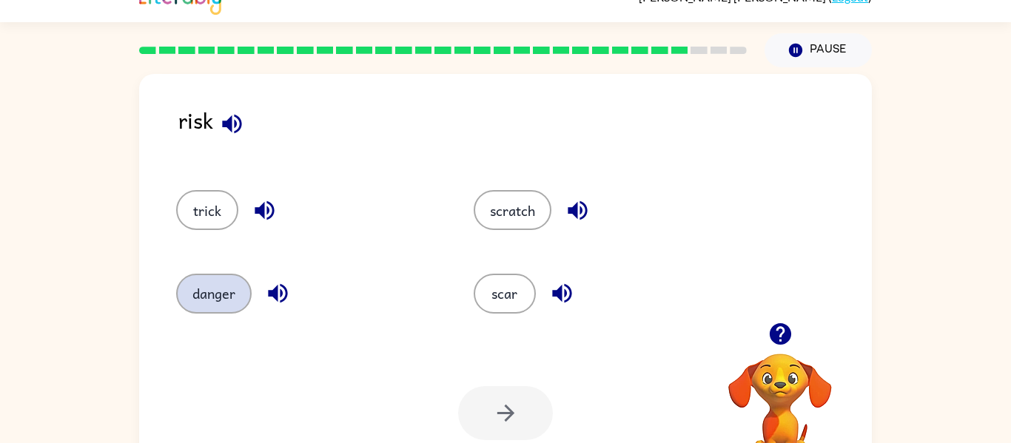
click at [204, 293] on button "danger" at bounding box center [214, 294] width 76 height 40
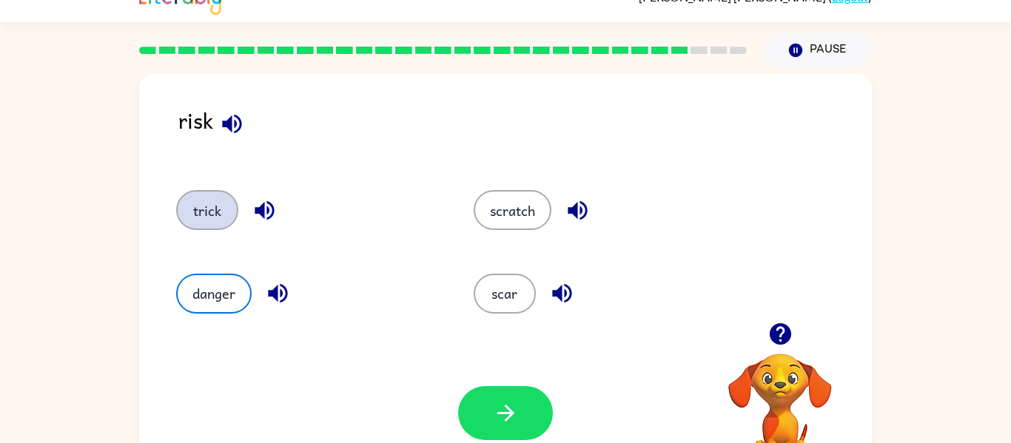
click at [206, 204] on button "trick" at bounding box center [207, 210] width 62 height 40
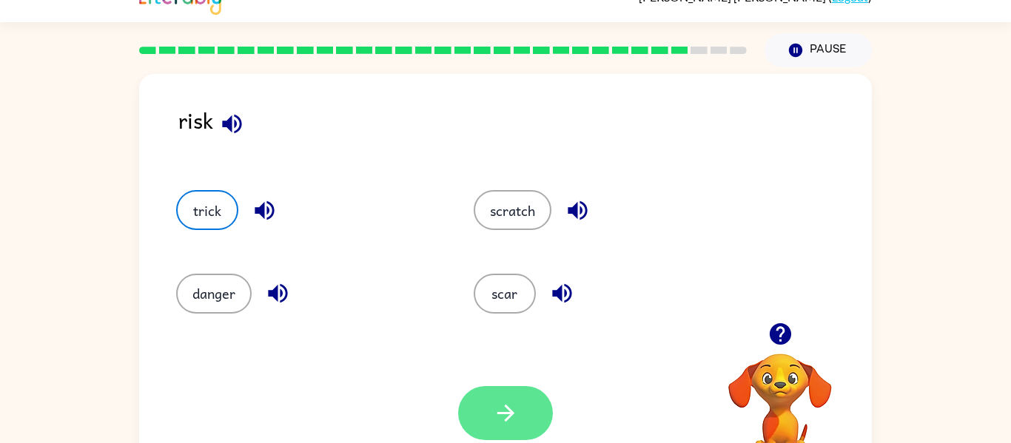
click at [529, 432] on button "button" at bounding box center [505, 413] width 95 height 54
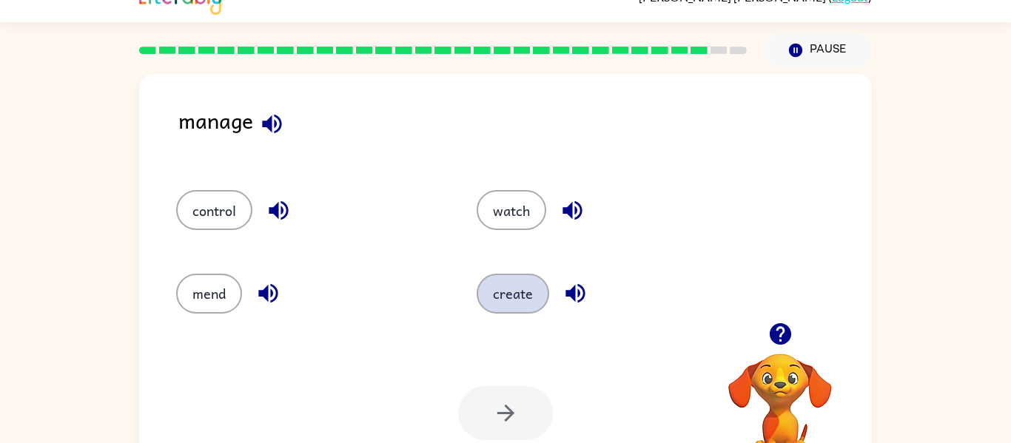
click at [511, 295] on button "create" at bounding box center [513, 294] width 73 height 40
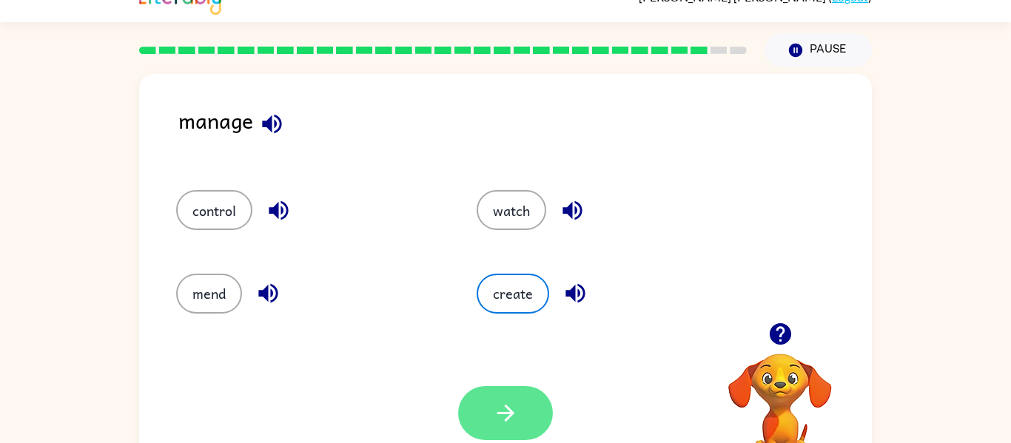
click at [503, 403] on icon "button" at bounding box center [506, 413] width 26 height 26
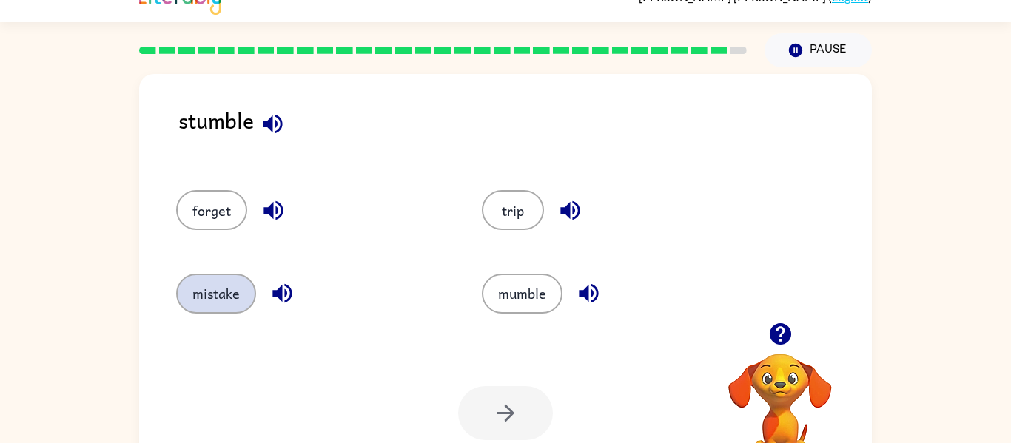
click at [206, 307] on button "mistake" at bounding box center [216, 294] width 80 height 40
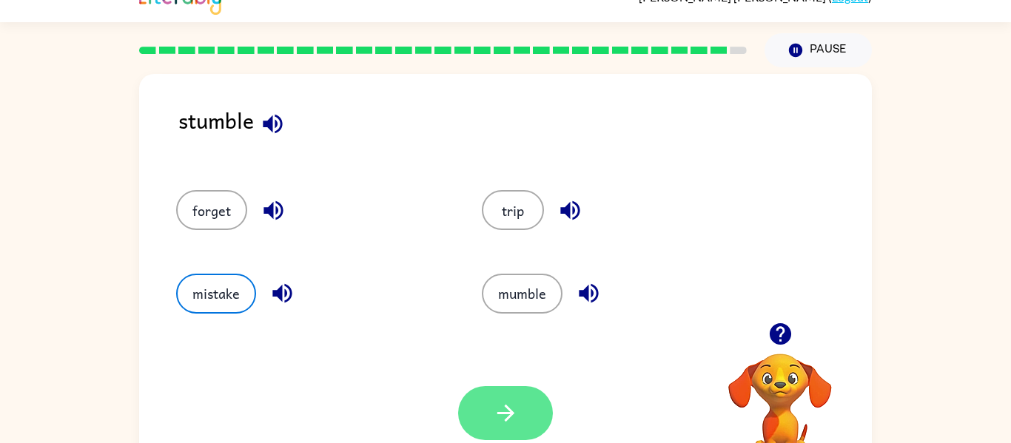
click at [531, 412] on button "button" at bounding box center [505, 413] width 95 height 54
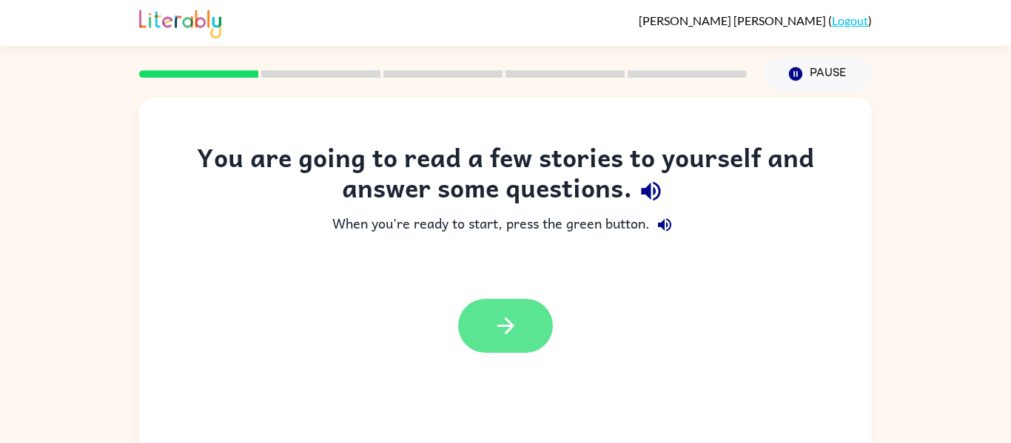
click at [532, 310] on button "button" at bounding box center [505, 326] width 95 height 54
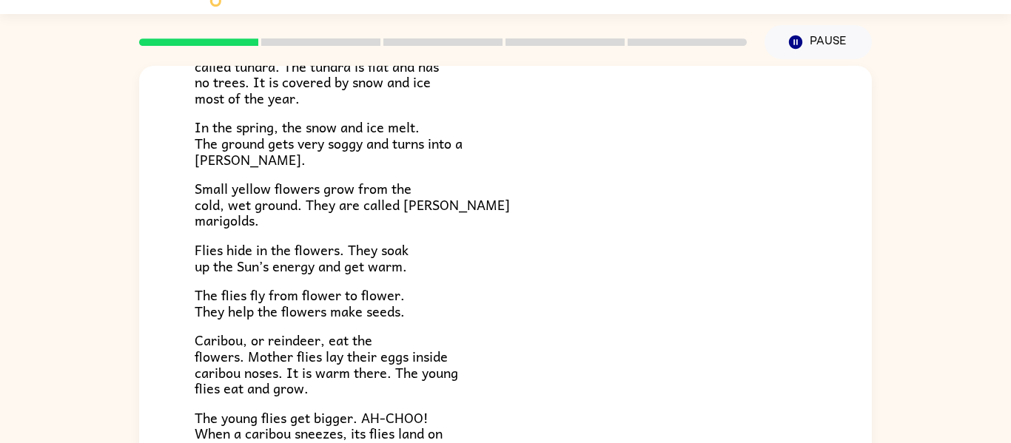
scroll to position [146, 0]
click at [322, 273] on span "Flies hide in the flowers. They soak up the Sun’s energy and get warm." at bounding box center [302, 257] width 214 height 38
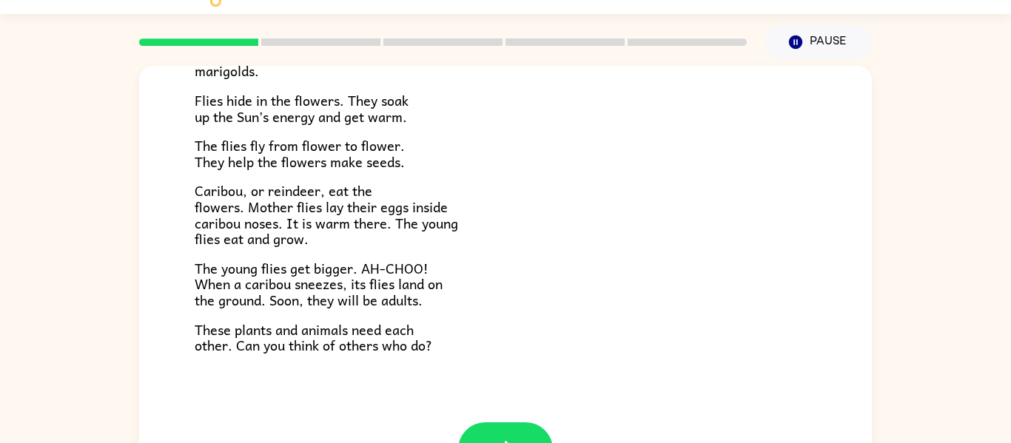
scroll to position [304, 0]
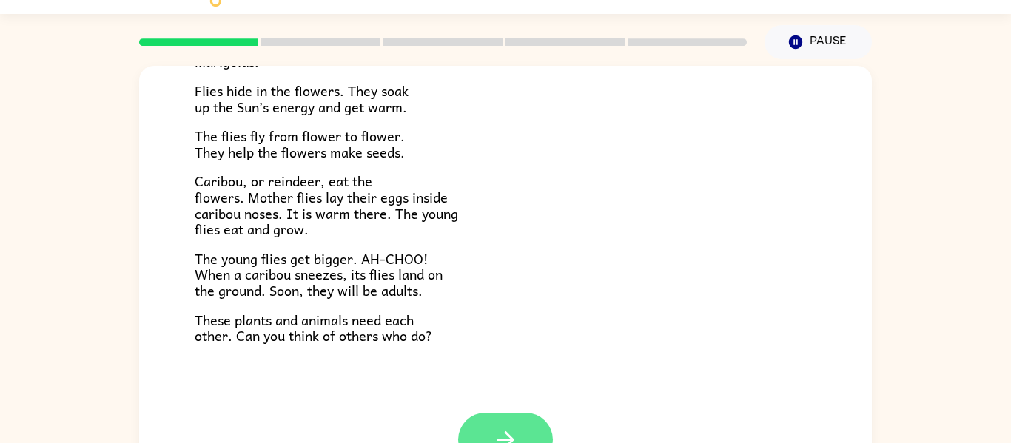
click at [511, 438] on icon "button" at bounding box center [505, 440] width 17 height 17
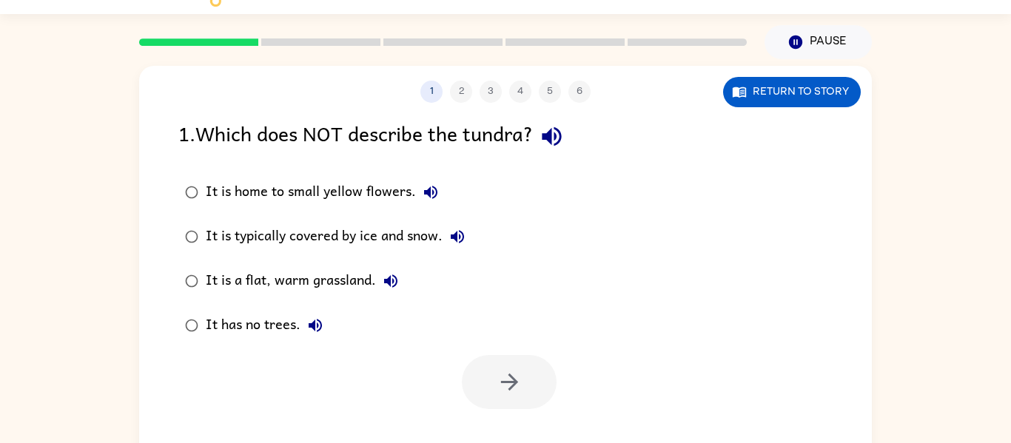
scroll to position [0, 0]
click at [506, 400] on button "button" at bounding box center [509, 382] width 95 height 54
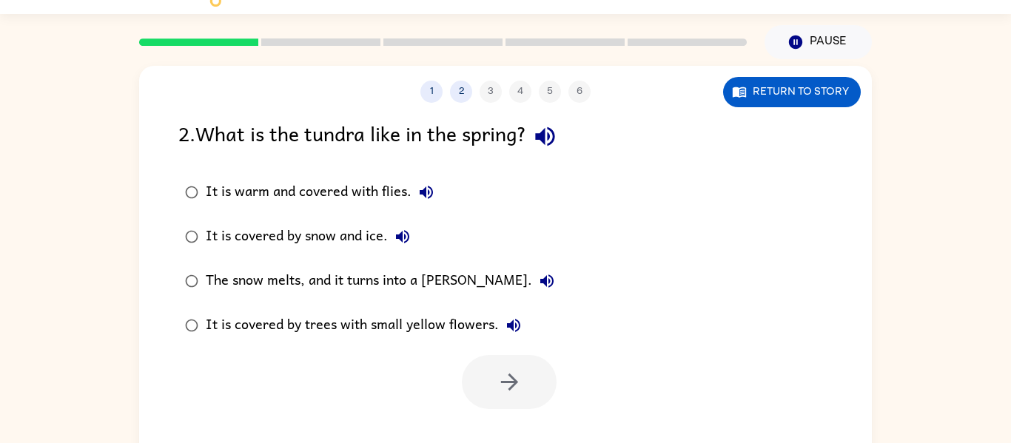
click at [221, 194] on div "It is warm and covered with flies." at bounding box center [323, 193] width 235 height 30
click at [488, 383] on button "button" at bounding box center [509, 382] width 95 height 54
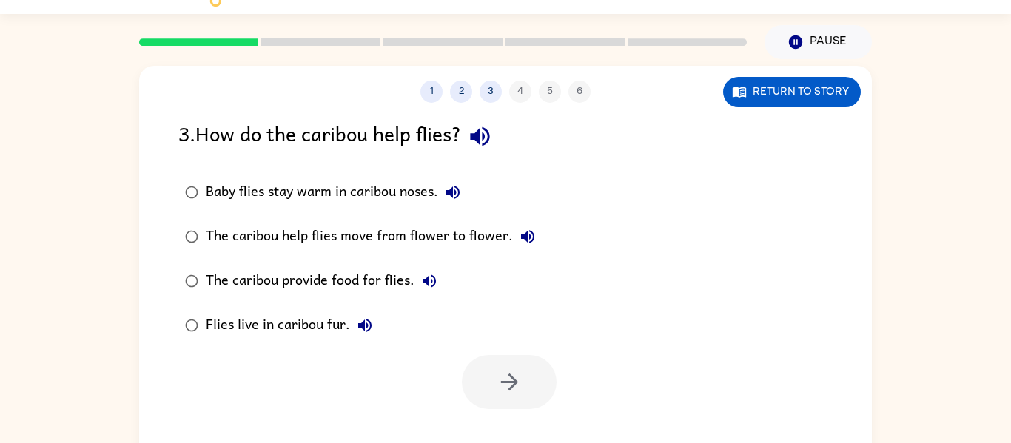
click at [417, 227] on div "The caribou help flies move from flower to flower." at bounding box center [374, 237] width 337 height 30
click at [506, 364] on button "button" at bounding box center [509, 382] width 95 height 54
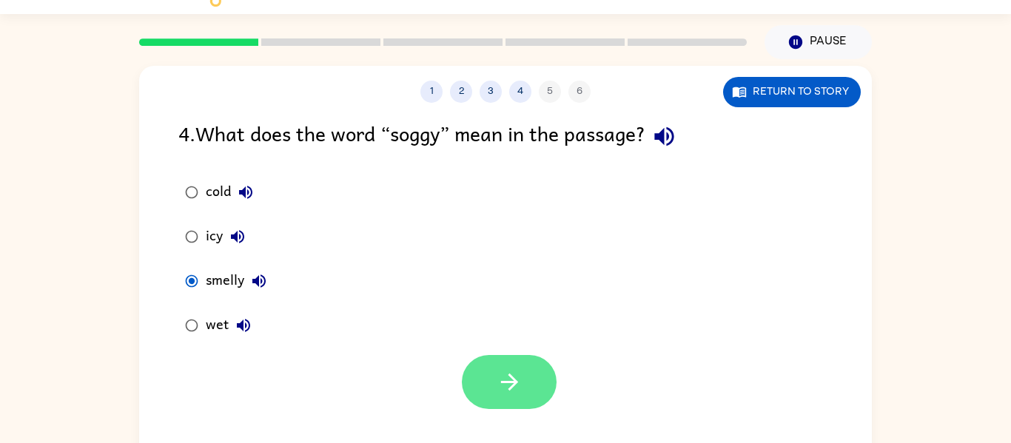
click at [528, 392] on button "button" at bounding box center [509, 382] width 95 height 54
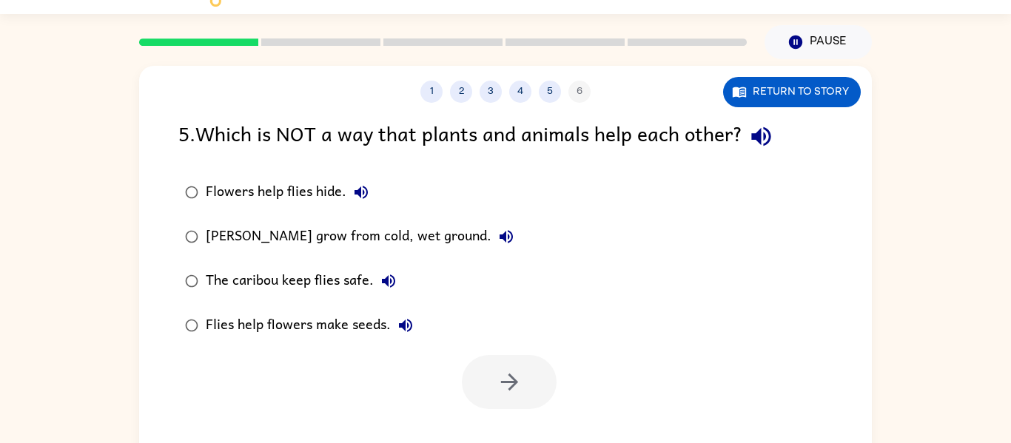
click at [271, 244] on div "Marsh marigolds grow from cold, wet ground." at bounding box center [363, 237] width 315 height 30
click at [535, 373] on button "button" at bounding box center [509, 382] width 95 height 54
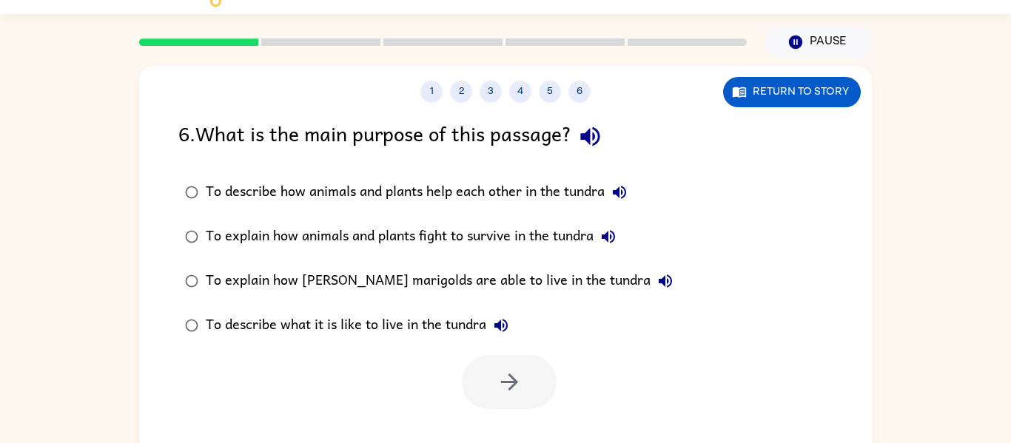
click at [501, 231] on div "To explain how animals and plants fight to survive in the tundra" at bounding box center [414, 237] width 417 height 30
click at [512, 395] on button "button" at bounding box center [509, 382] width 95 height 54
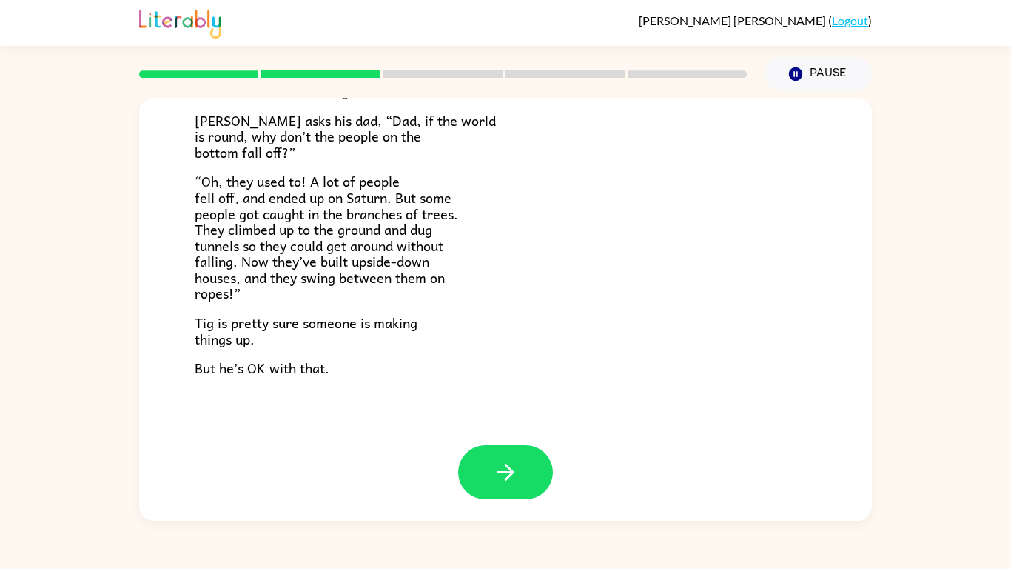
scroll to position [430, 0]
click at [546, 443] on button "button" at bounding box center [505, 471] width 95 height 54
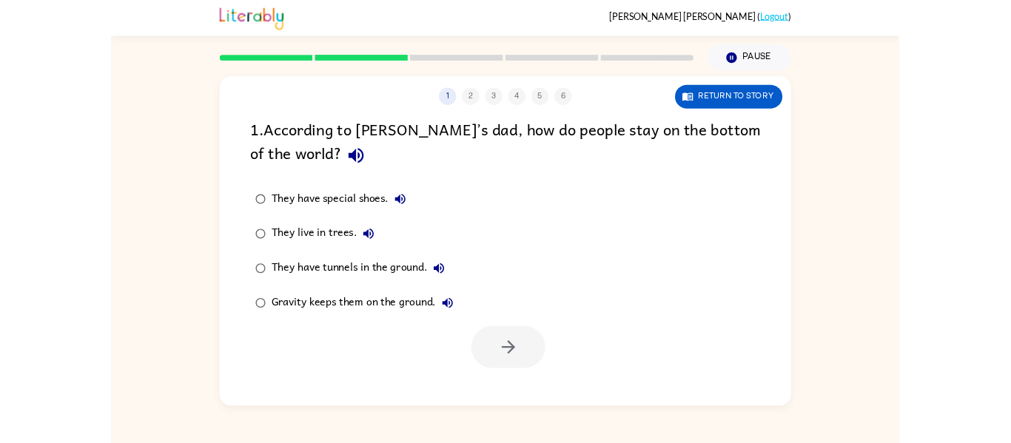
scroll to position [0, 0]
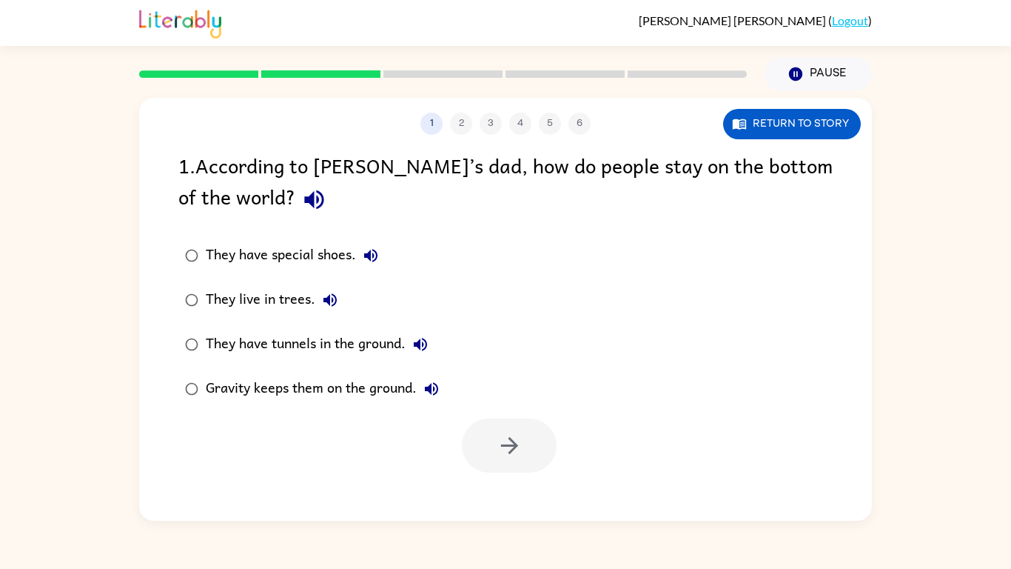
click at [295, 397] on div "Gravity keeps them on the ground." at bounding box center [326, 389] width 241 height 30
click at [540, 443] on button "button" at bounding box center [509, 445] width 95 height 54
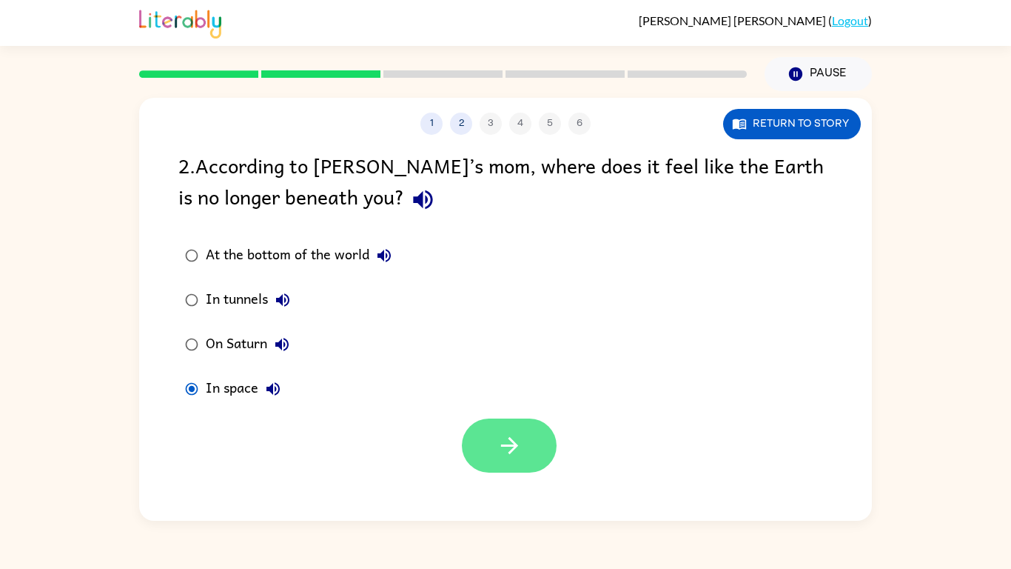
click at [534, 421] on button "button" at bounding box center [509, 445] width 95 height 54
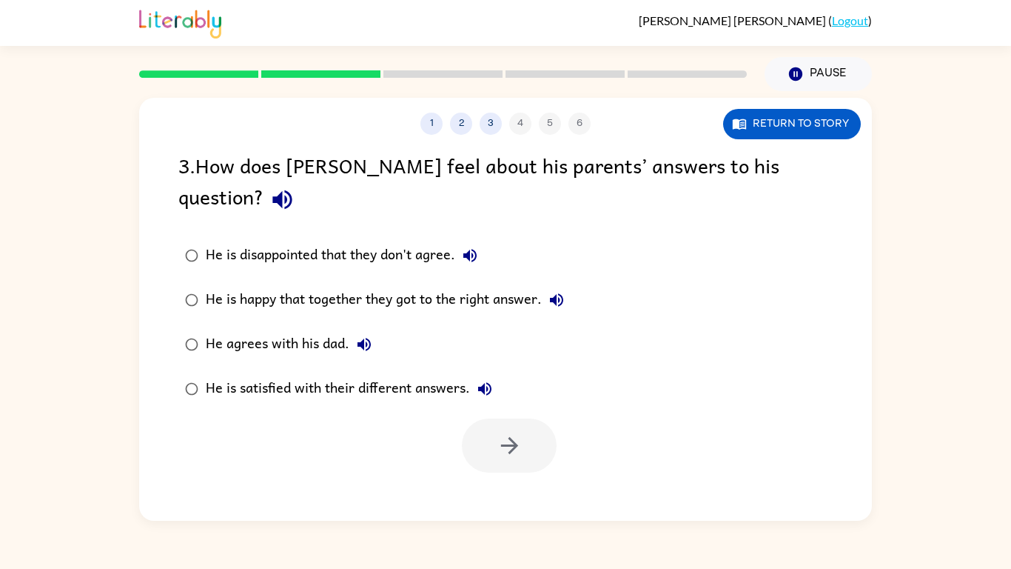
click at [316, 285] on div "He is happy that together they got to the right answer." at bounding box center [389, 300] width 366 height 30
click at [512, 432] on icon "button" at bounding box center [510, 445] width 26 height 26
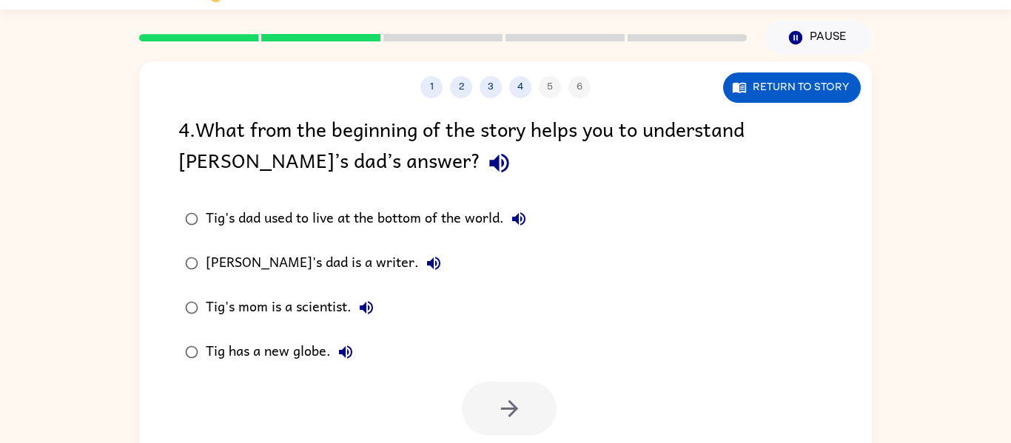
scroll to position [38, 0]
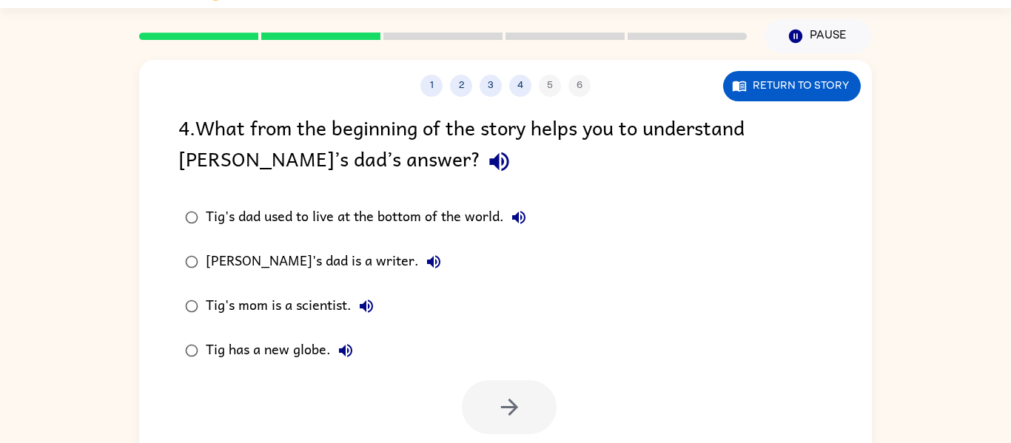
click at [241, 264] on div "Tig's dad is a writer." at bounding box center [327, 262] width 243 height 30
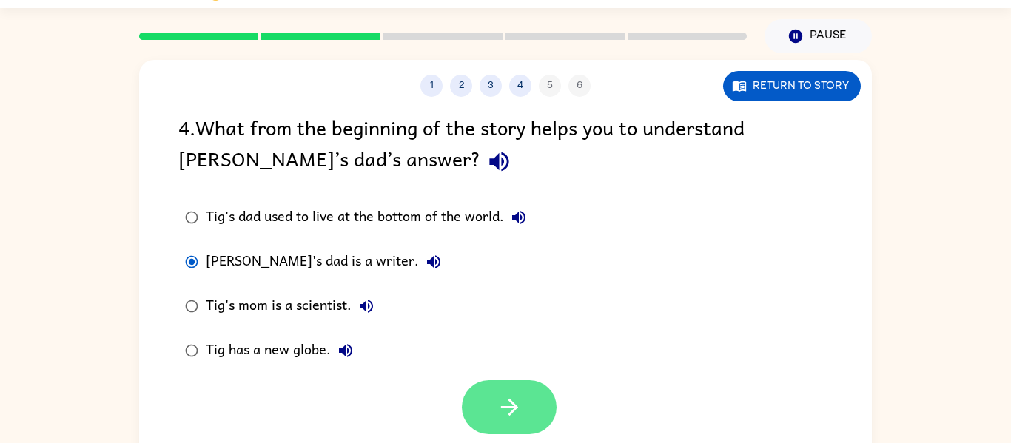
click at [497, 407] on icon "button" at bounding box center [510, 408] width 26 height 26
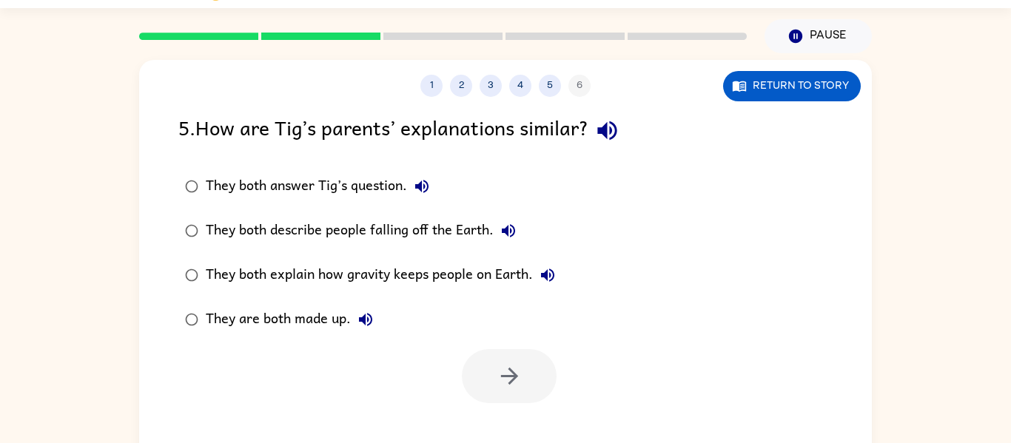
click at [338, 177] on div "They both answer Tig’s question." at bounding box center [321, 187] width 231 height 30
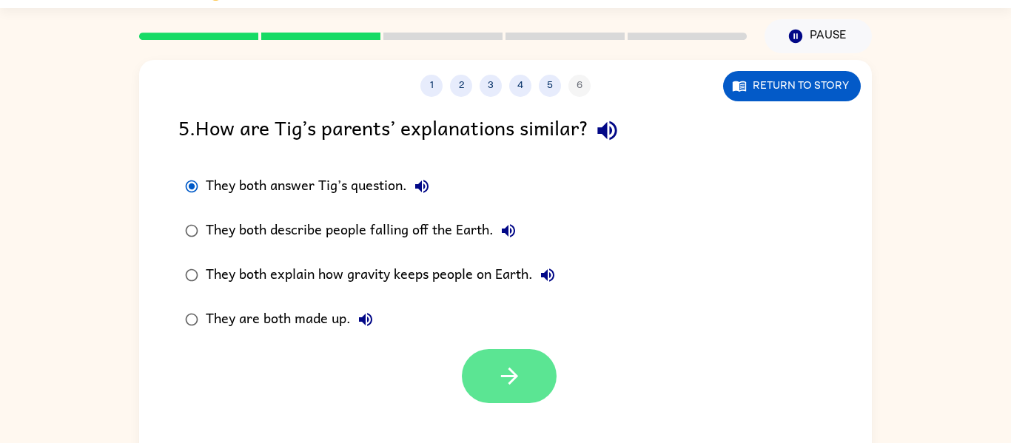
click at [511, 400] on button "button" at bounding box center [509, 376] width 95 height 54
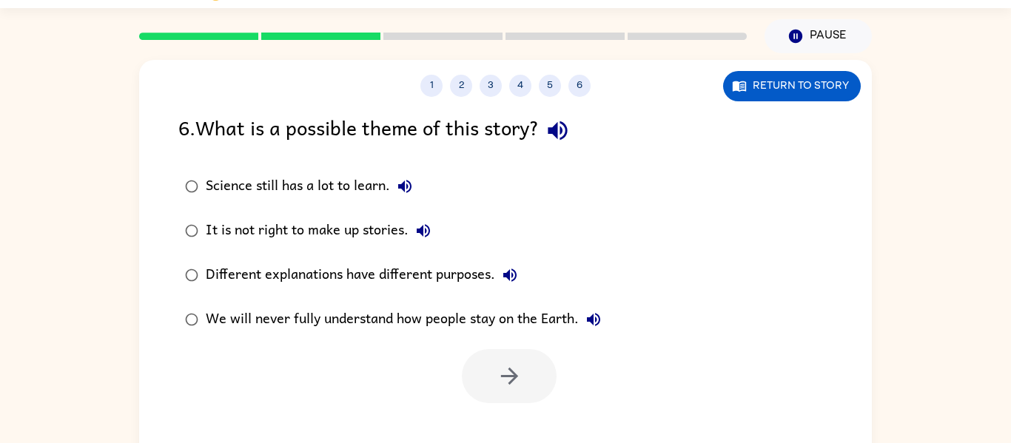
click at [375, 266] on div "Different explanations have different purposes." at bounding box center [365, 276] width 319 height 30
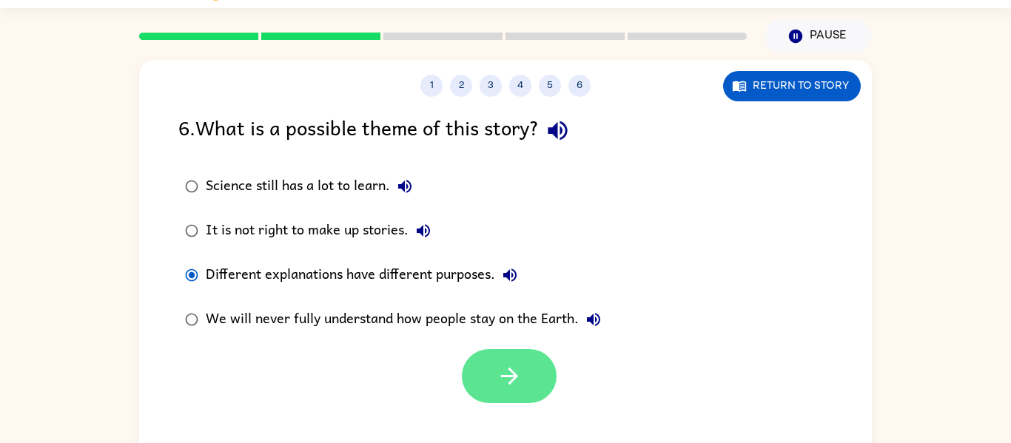
click at [475, 368] on button "button" at bounding box center [509, 376] width 95 height 54
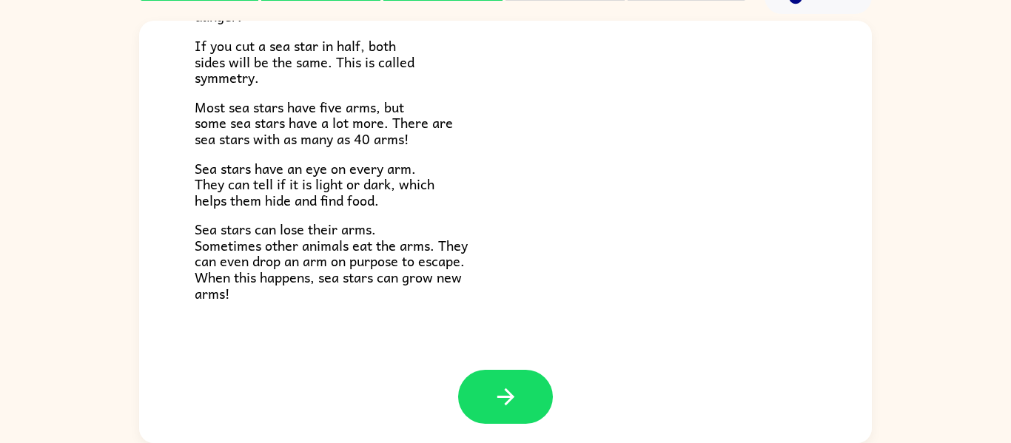
scroll to position [427, 0]
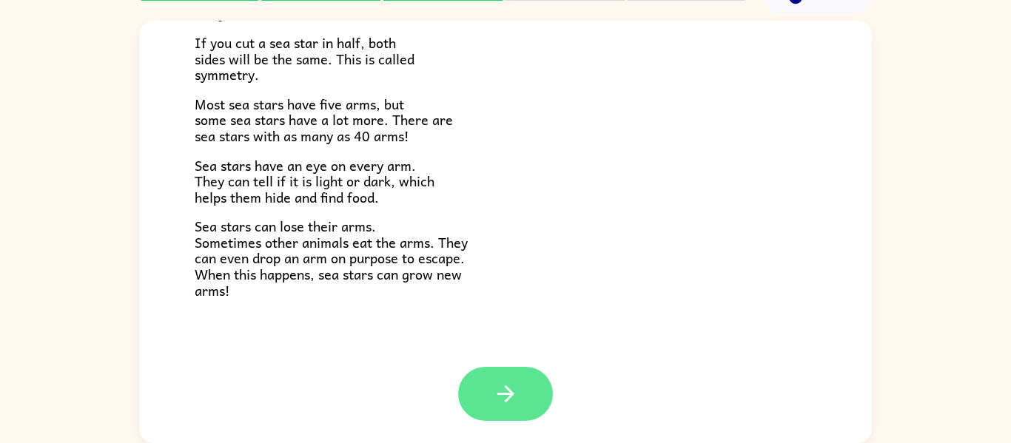
click at [523, 417] on button "button" at bounding box center [505, 394] width 95 height 54
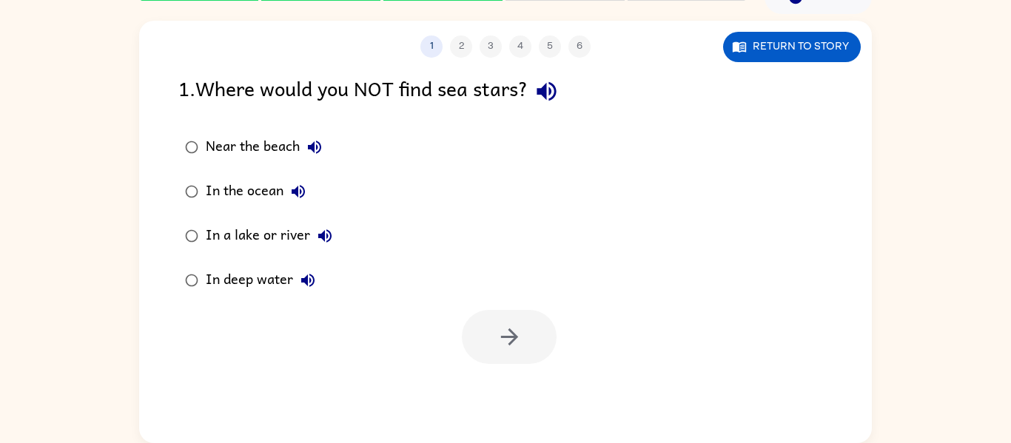
scroll to position [0, 0]
click at [265, 144] on div "Near the beach" at bounding box center [268, 148] width 124 height 30
click at [499, 345] on icon "button" at bounding box center [510, 337] width 26 height 26
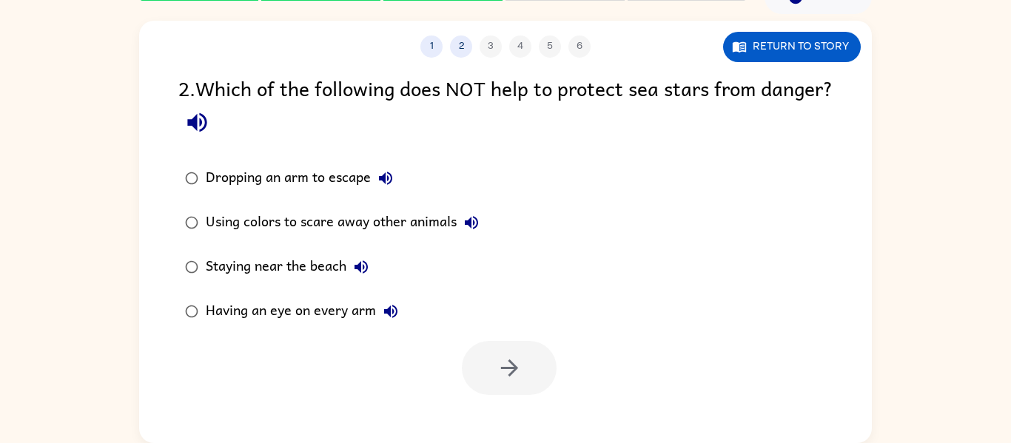
click at [206, 218] on div "Using colors to scare away other animals" at bounding box center [346, 223] width 281 height 30
click at [489, 366] on button "button" at bounding box center [509, 368] width 95 height 54
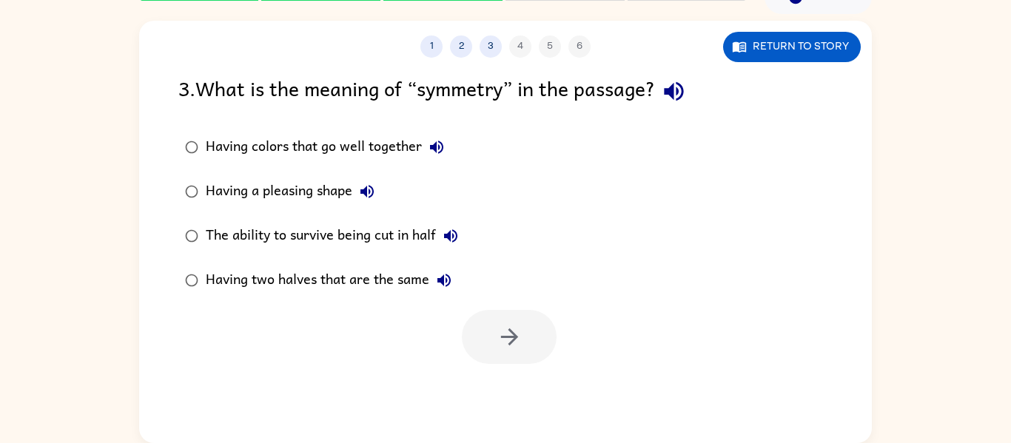
click at [364, 281] on div "Having two halves that are the same" at bounding box center [332, 281] width 253 height 30
click at [520, 310] on button "button" at bounding box center [509, 337] width 95 height 54
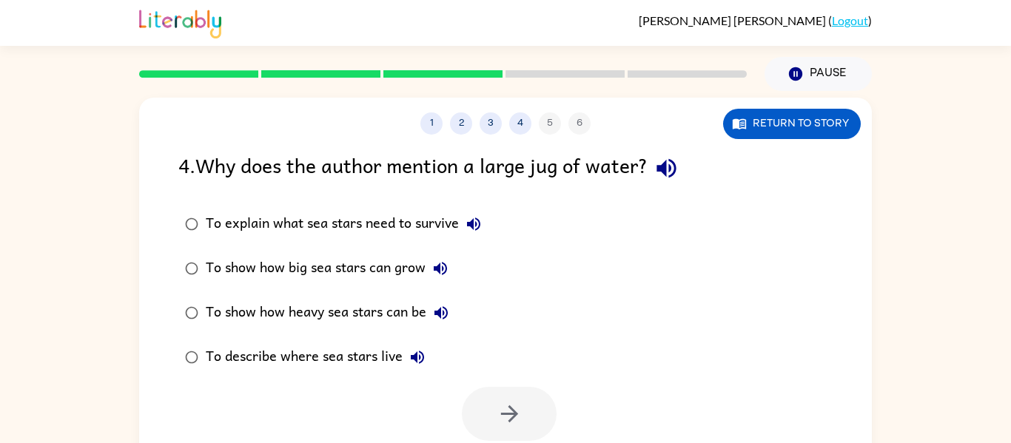
click at [352, 232] on div "To explain what sea stars need to survive" at bounding box center [347, 224] width 283 height 30
click at [512, 418] on icon "button" at bounding box center [508, 414] width 17 height 17
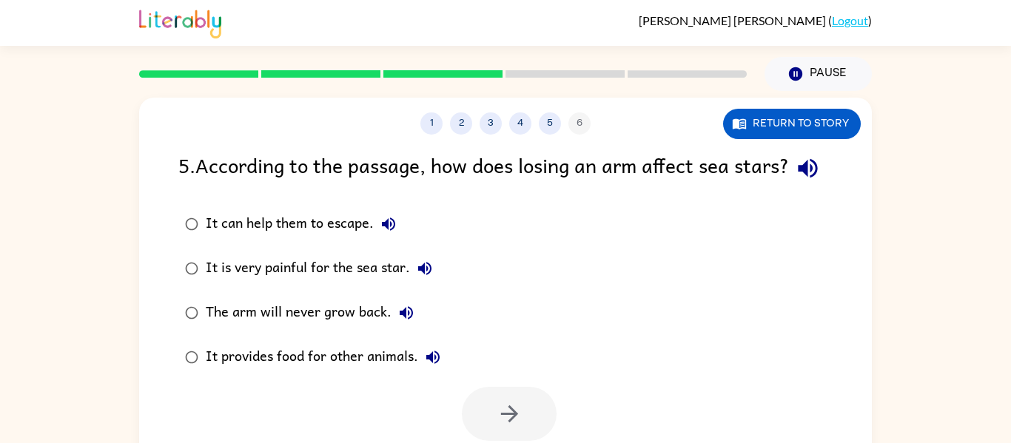
click at [338, 239] on div "It can help them to escape." at bounding box center [305, 224] width 198 height 30
click at [529, 428] on button "button" at bounding box center [509, 414] width 95 height 54
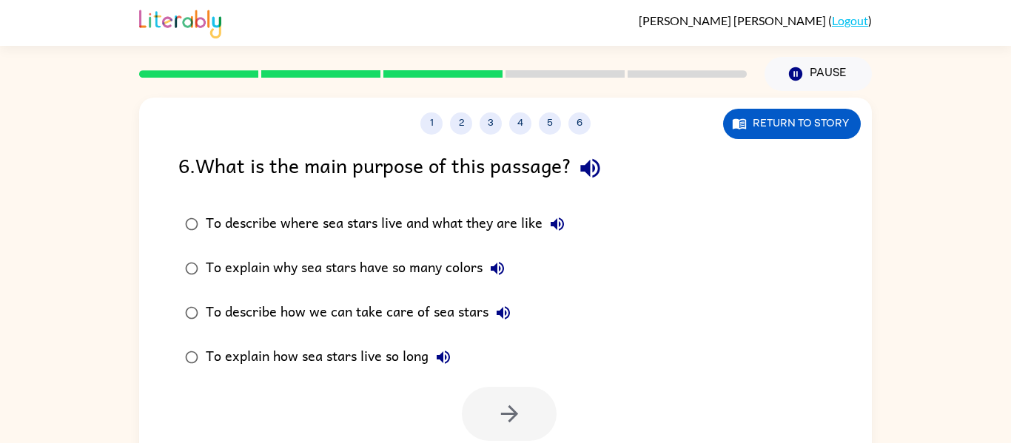
click at [517, 223] on div "To describe where sea stars live and what they are like" at bounding box center [389, 224] width 366 height 30
click at [497, 411] on icon "button" at bounding box center [510, 414] width 26 height 26
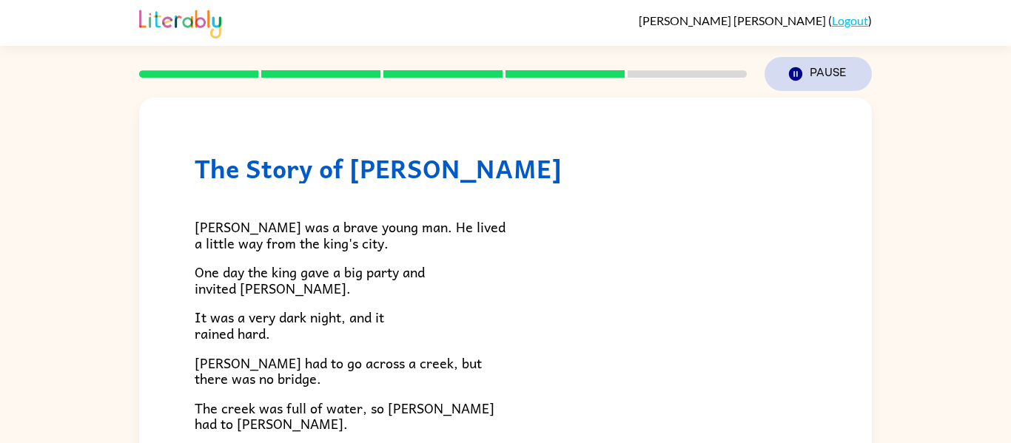
click at [791, 68] on icon "Pause" at bounding box center [796, 74] width 16 height 16
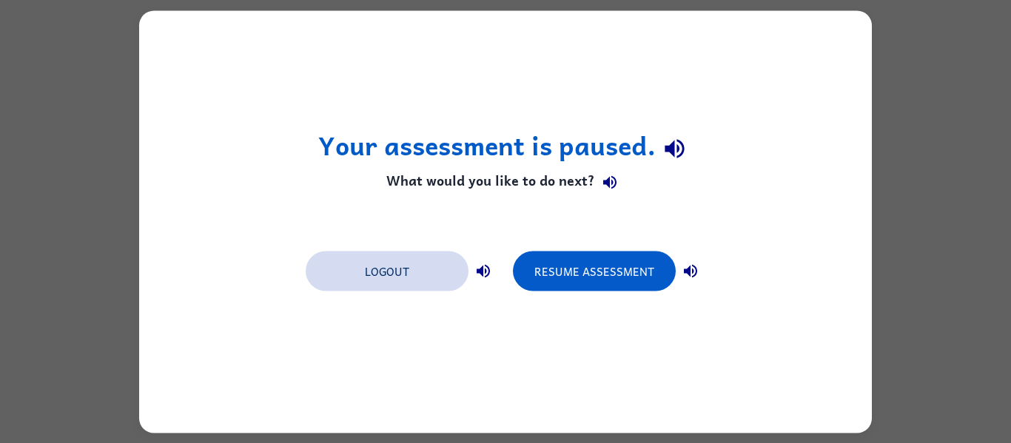
click at [407, 269] on button "Logout" at bounding box center [387, 271] width 163 height 40
